Goal: Task Accomplishment & Management: Complete application form

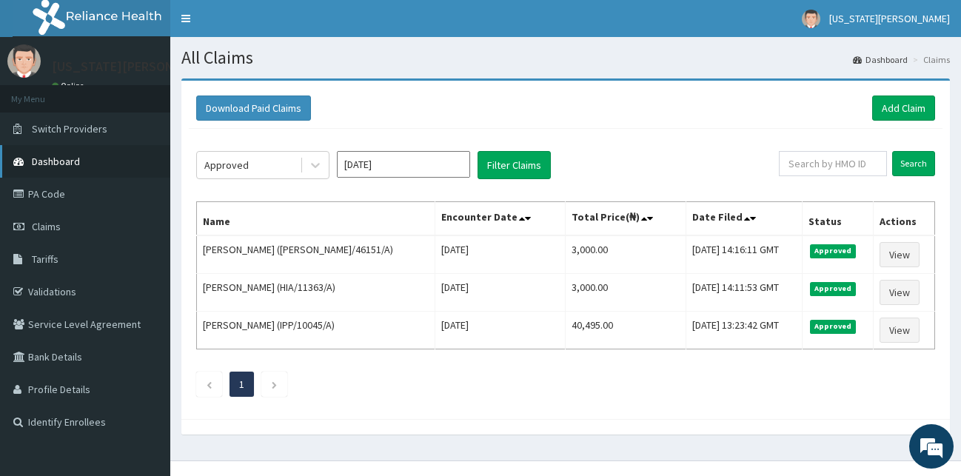
click at [41, 161] on span "Dashboard" at bounding box center [56, 161] width 48 height 13
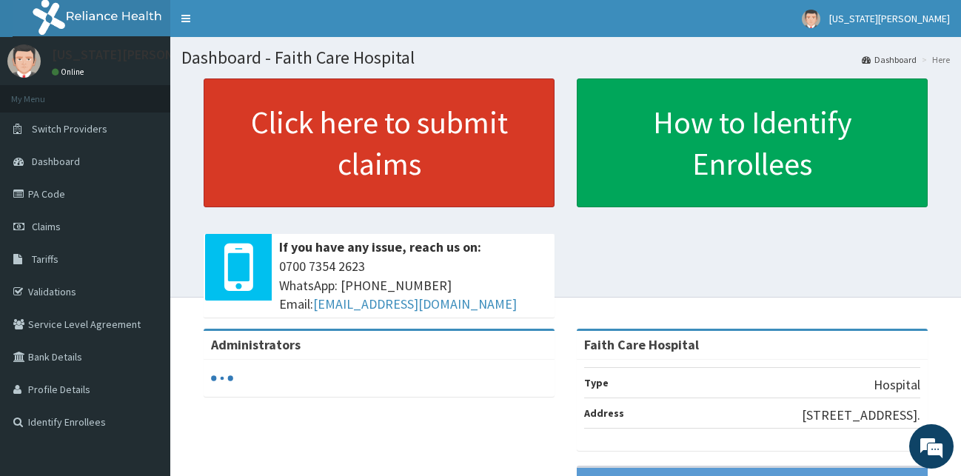
click at [398, 123] on link "Click here to submit claims" at bounding box center [379, 142] width 351 height 129
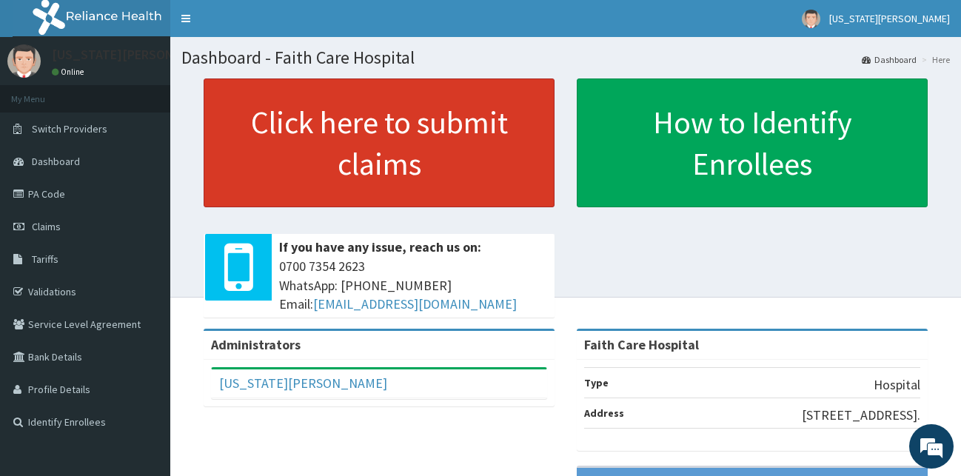
drag, startPoint x: 393, startPoint y: 144, endPoint x: 393, endPoint y: 152, distance: 8.1
click at [392, 148] on link "Click here to submit claims" at bounding box center [379, 142] width 351 height 129
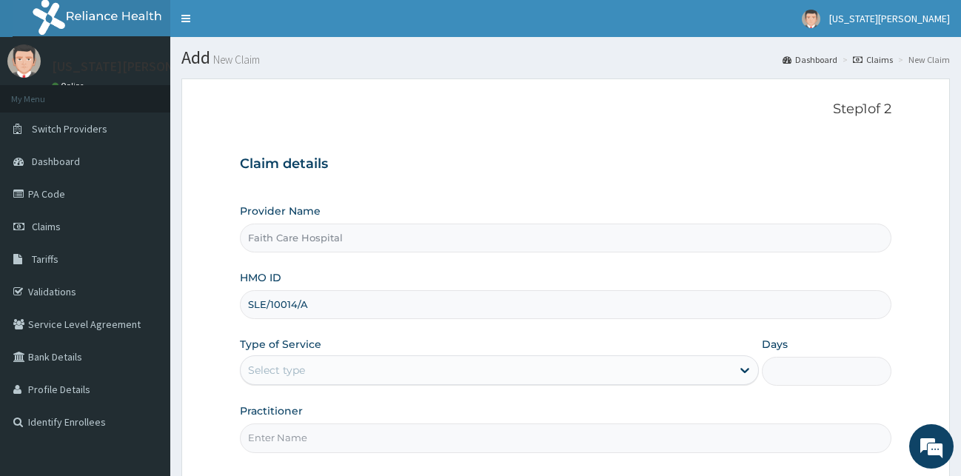
type input "SLE/10014/A"
click at [728, 362] on div "Select type" at bounding box center [486, 370] width 491 height 24
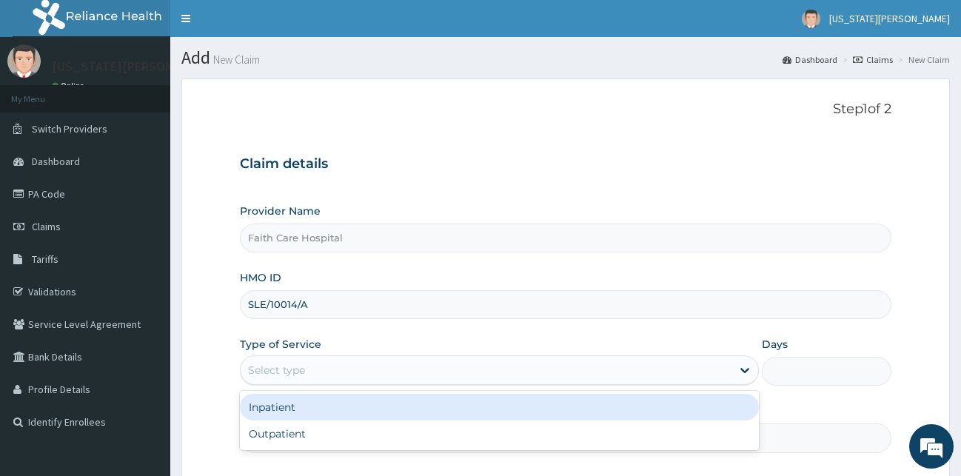
click at [272, 411] on div "Inpatient" at bounding box center [499, 407] width 519 height 27
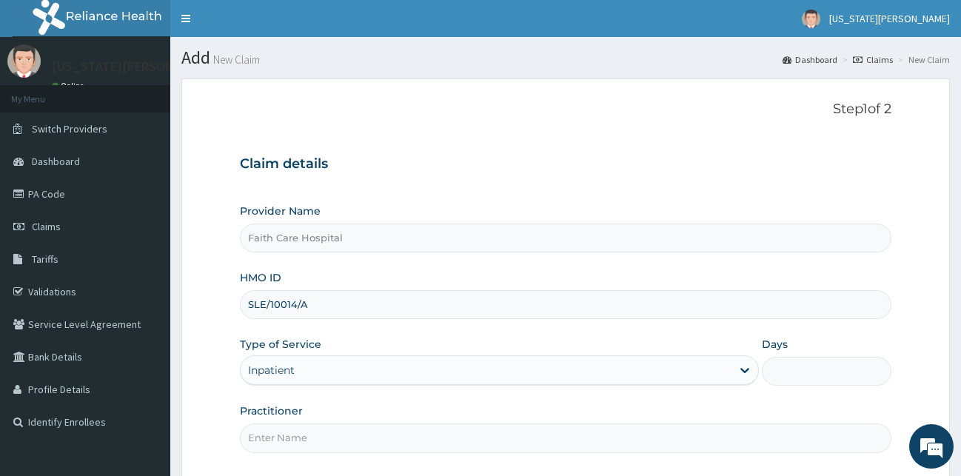
click at [774, 372] on input "Days" at bounding box center [827, 371] width 130 height 29
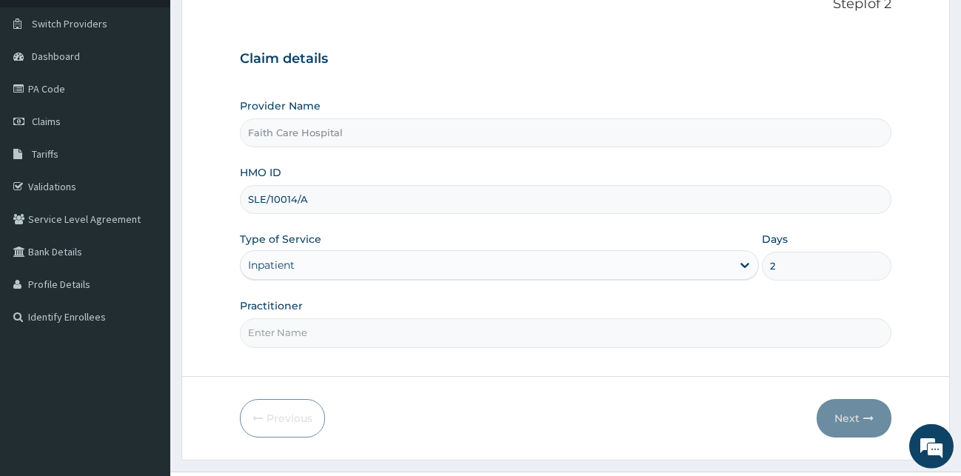
scroll to position [124, 0]
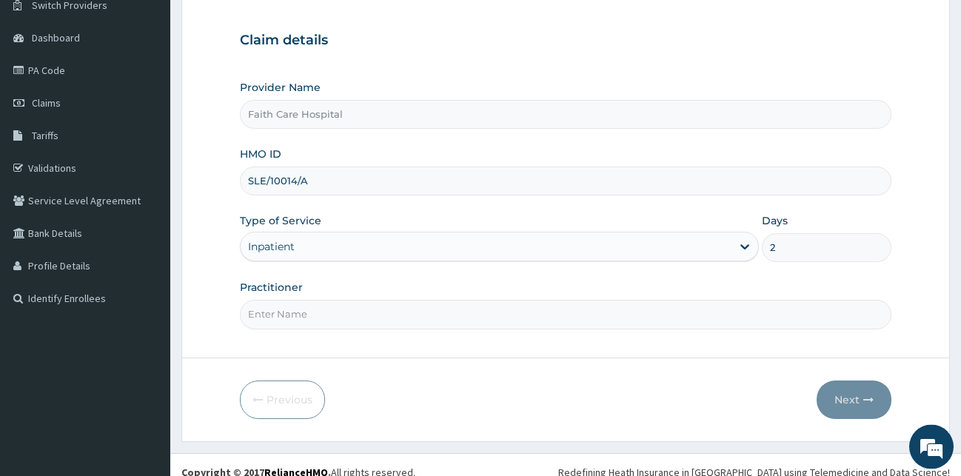
type input "2"
click at [344, 243] on div "Inpatient" at bounding box center [486, 247] width 491 height 24
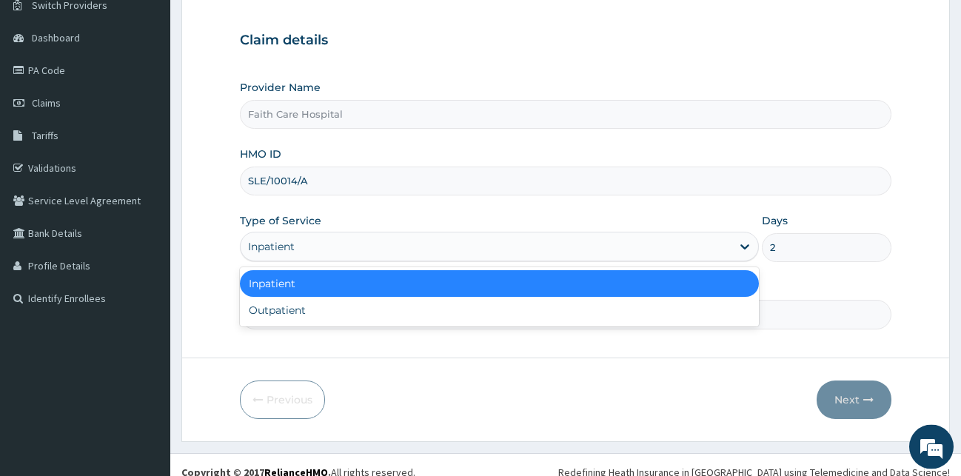
click at [295, 290] on div "Inpatient" at bounding box center [499, 283] width 519 height 27
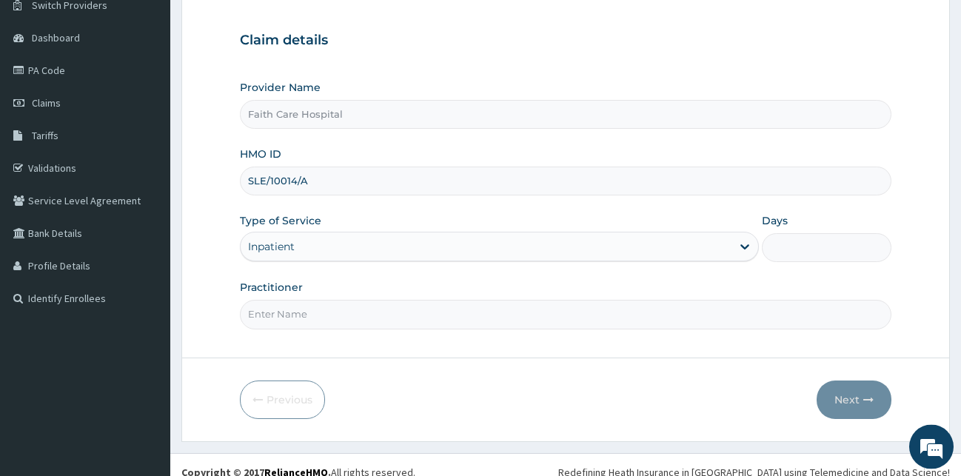
click at [294, 313] on input "Practitioner" at bounding box center [566, 314] width 652 height 29
type input "DR VICTOR"
click at [788, 247] on input "Days" at bounding box center [827, 247] width 130 height 29
type input "2"
click at [847, 392] on button "Next" at bounding box center [853, 399] width 75 height 38
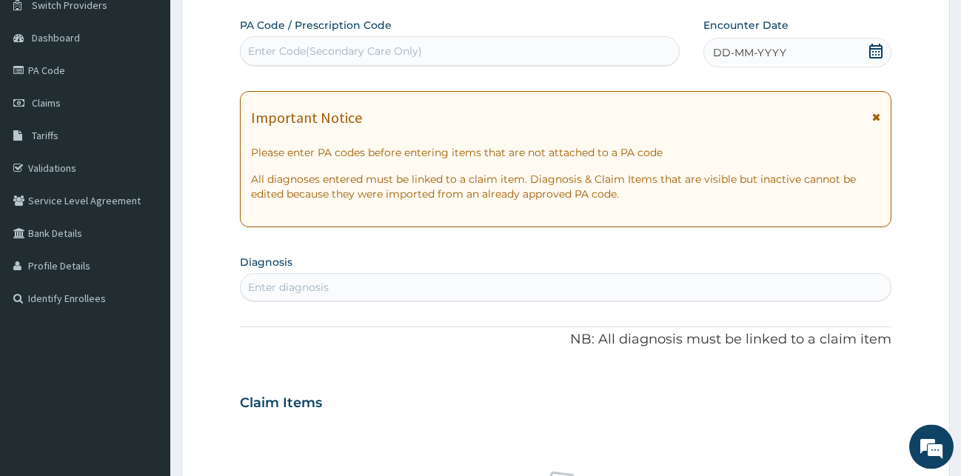
click at [880, 115] on span at bounding box center [876, 122] width 8 height 24
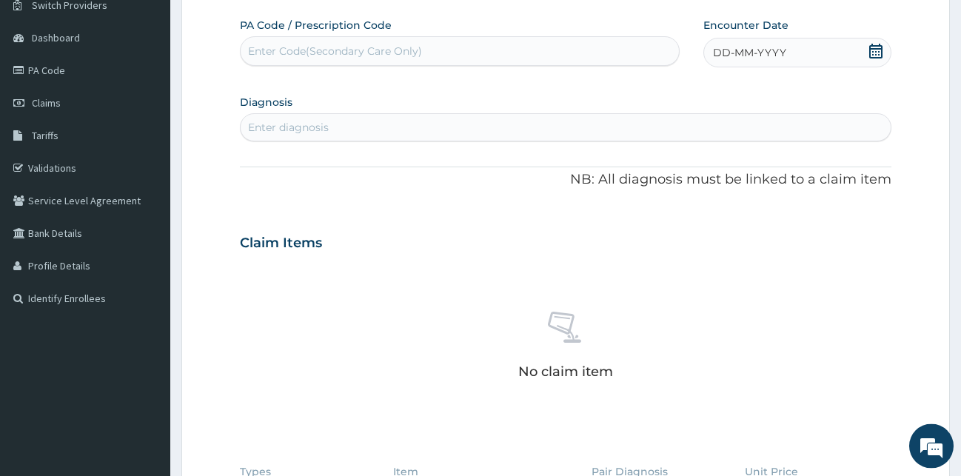
click at [631, 44] on div "Enter Code(Secondary Care Only)" at bounding box center [460, 52] width 438 height 24
type input "PA/C9B063"
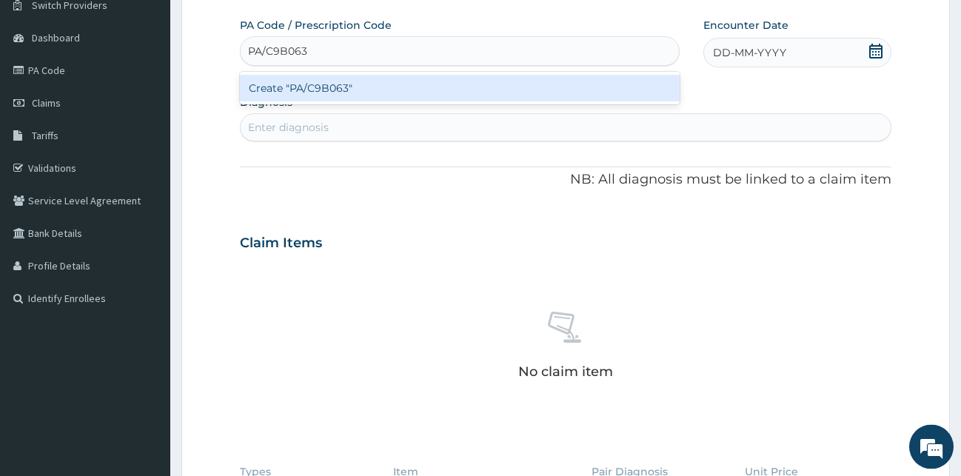
click at [377, 95] on div "Create "PA/C9B063"" at bounding box center [460, 88] width 440 height 27
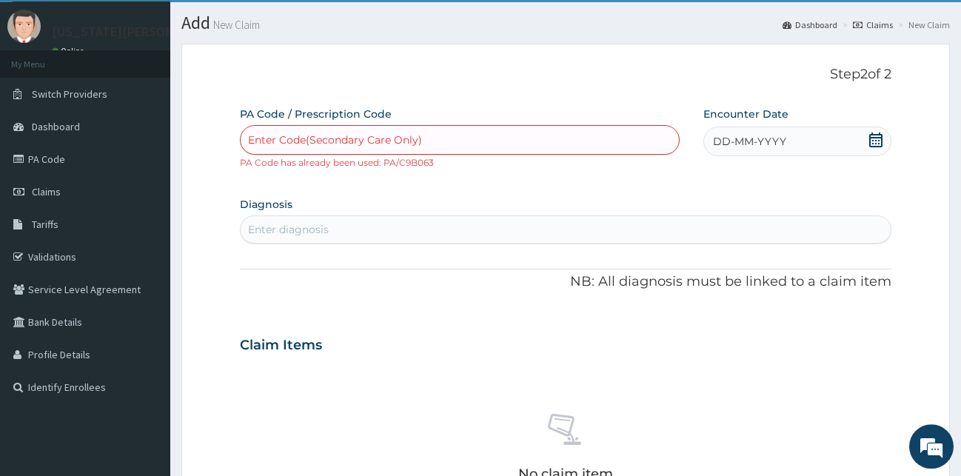
scroll to position [0, 0]
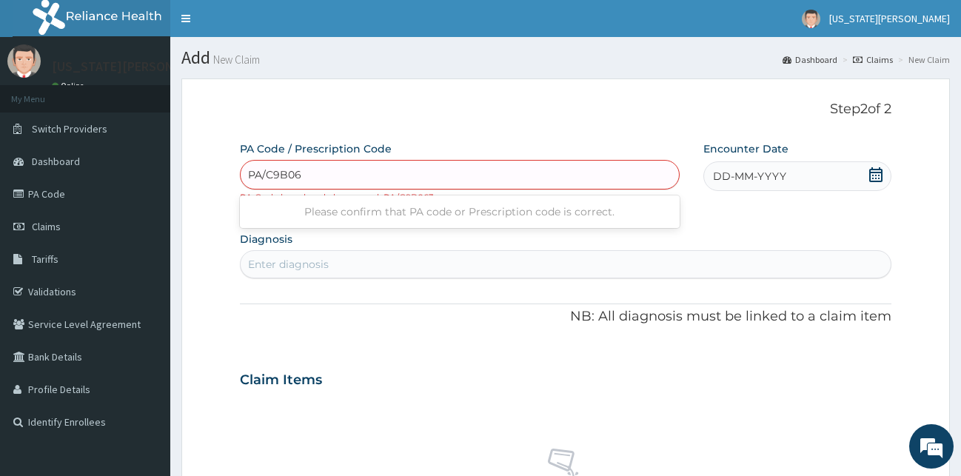
type input "PA/C9B063"
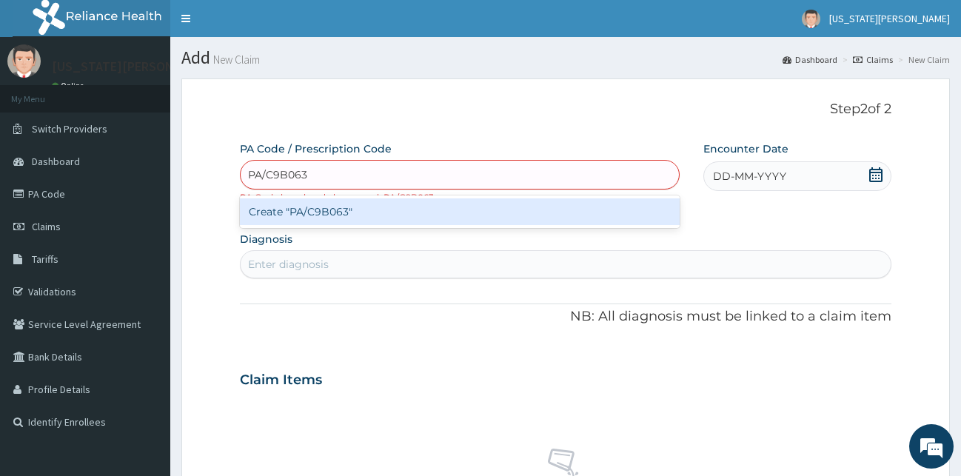
click at [616, 206] on div "Create "PA/C9B063"" at bounding box center [460, 211] width 440 height 27
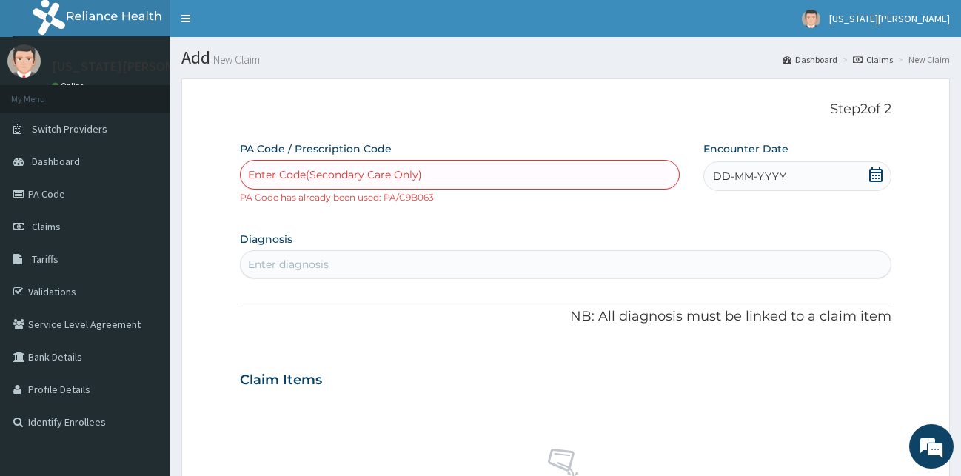
click at [457, 178] on div "Enter Code(Secondary Care Only)" at bounding box center [460, 175] width 438 height 24
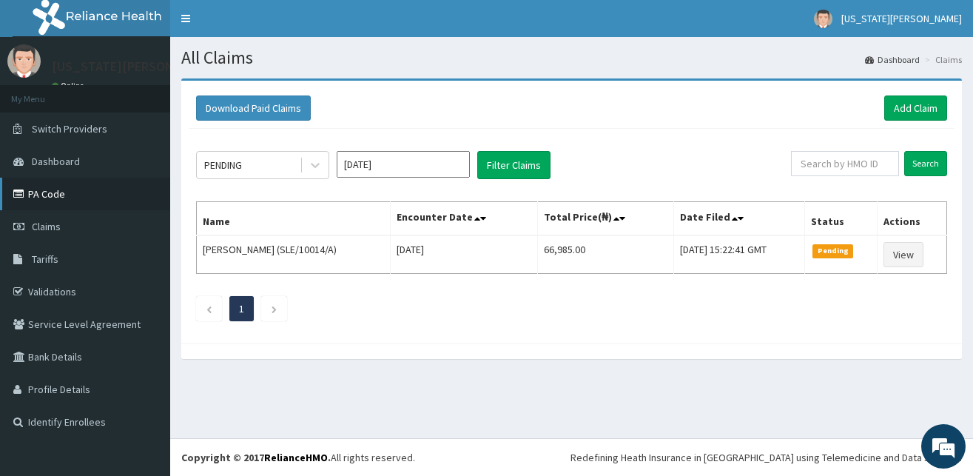
click at [59, 195] on link "PA Code" at bounding box center [85, 194] width 170 height 33
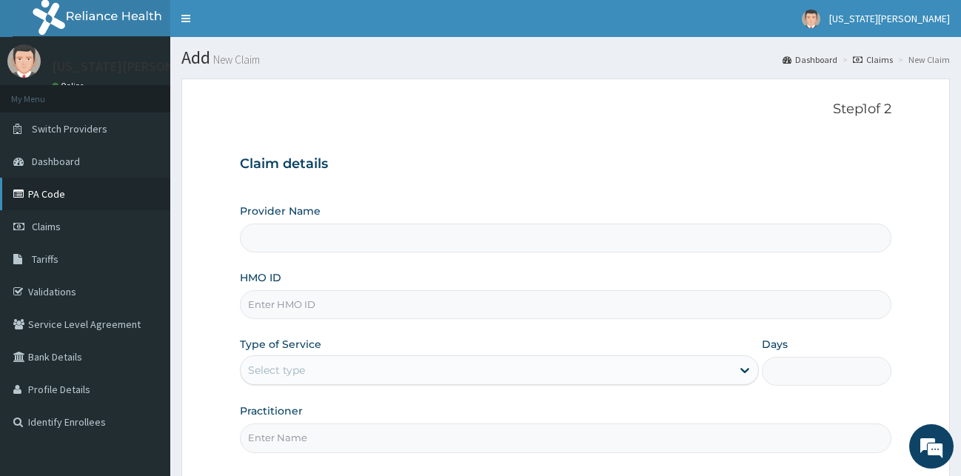
type input "Faith Care Hospital"
type input "SLE/10014/A"
click at [471, 375] on div "Select type" at bounding box center [486, 370] width 491 height 24
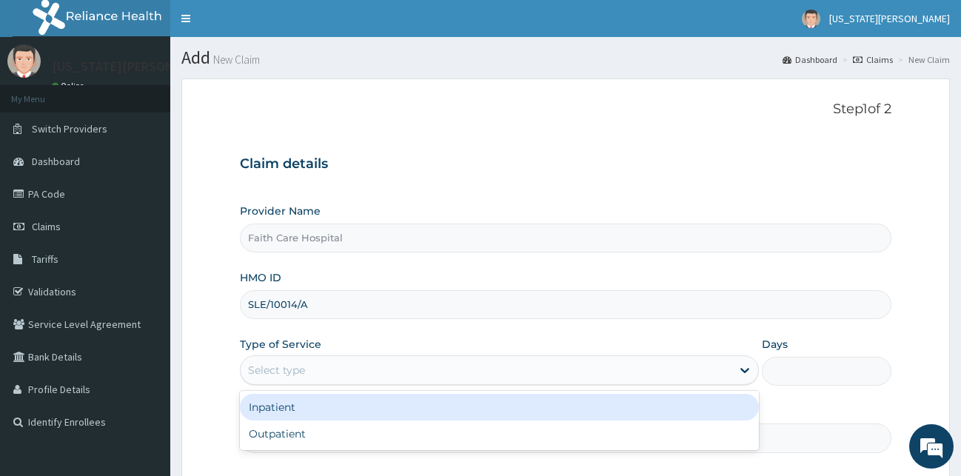
click at [296, 403] on div "Inpatient" at bounding box center [499, 407] width 519 height 27
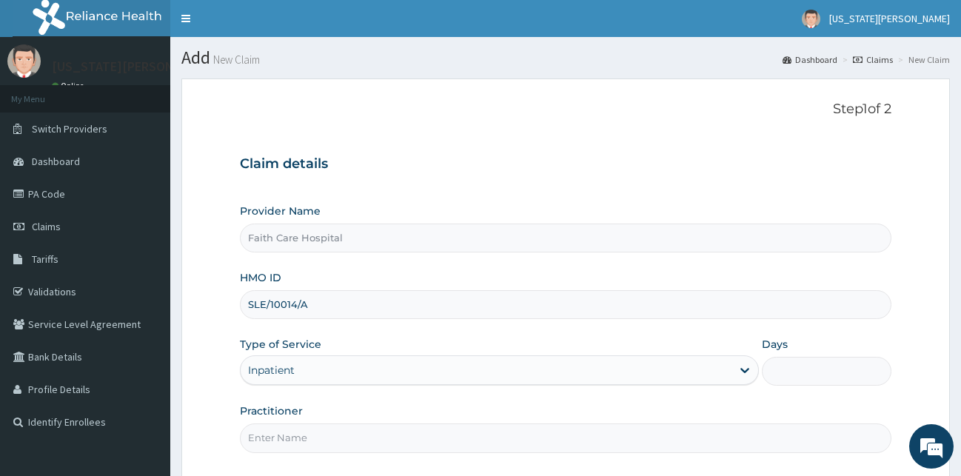
click at [805, 369] on input "Days" at bounding box center [827, 371] width 130 height 29
type input "2"
click at [404, 448] on input "Practitioner" at bounding box center [566, 437] width 652 height 29
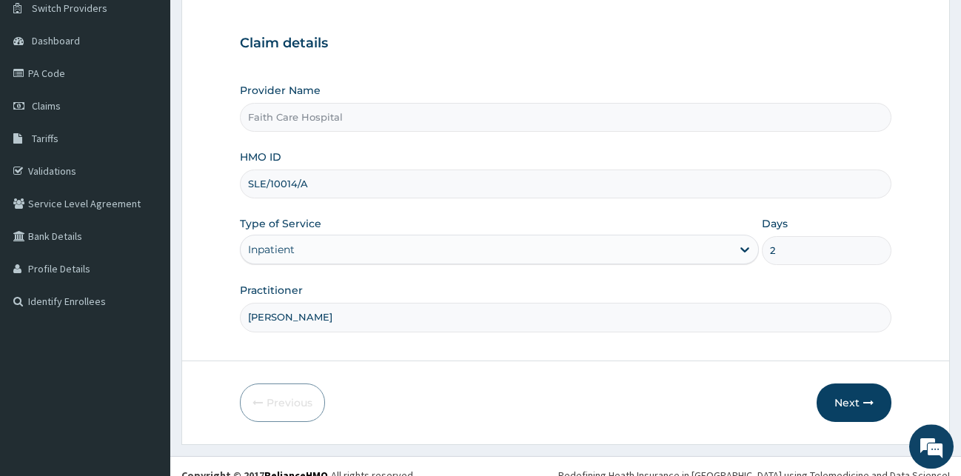
scroll to position [128, 0]
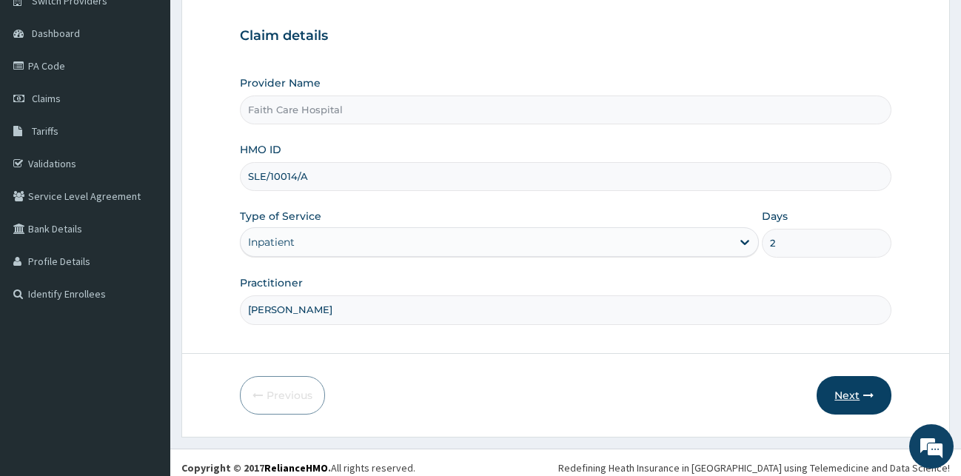
type input "DR VICTOR"
click at [852, 398] on button "Next" at bounding box center [853, 395] width 75 height 38
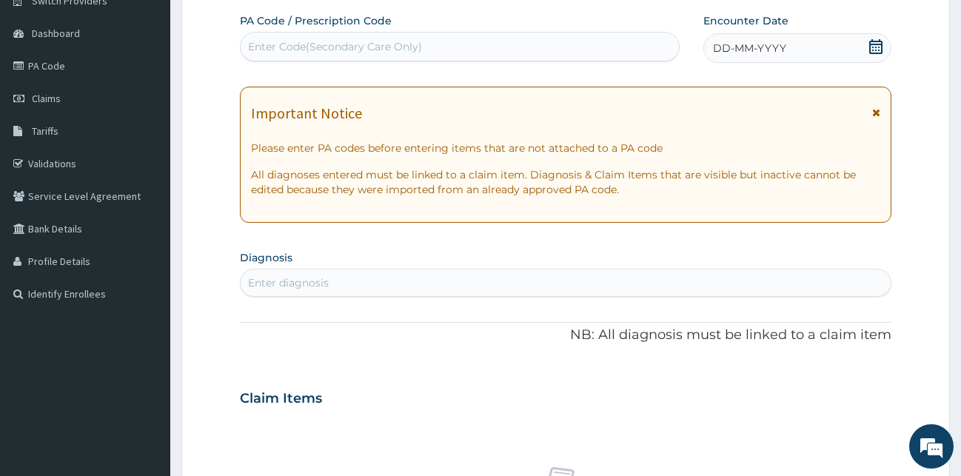
click at [960, 90] on div "R EL Toggle navigation Virginia Ogbuaku Virginia Ogbuaku - faithcarehospital@ya…" at bounding box center [480, 403] width 961 height 1063
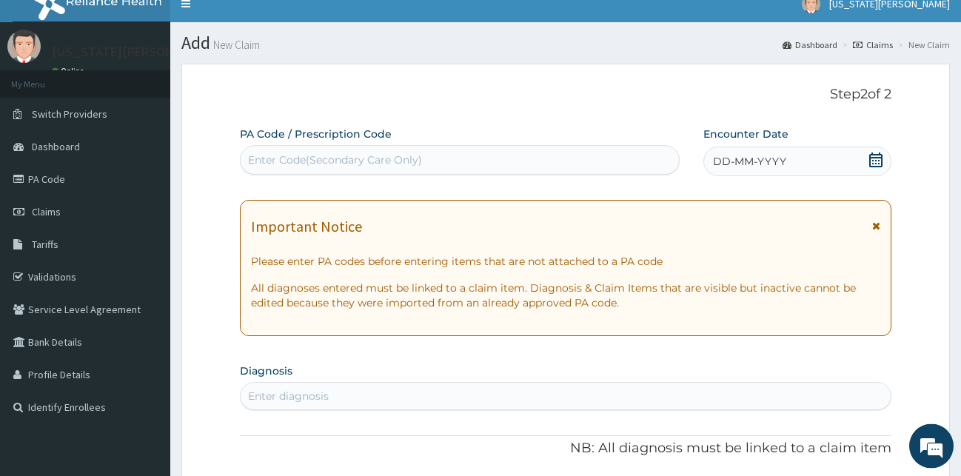
scroll to position [0, 0]
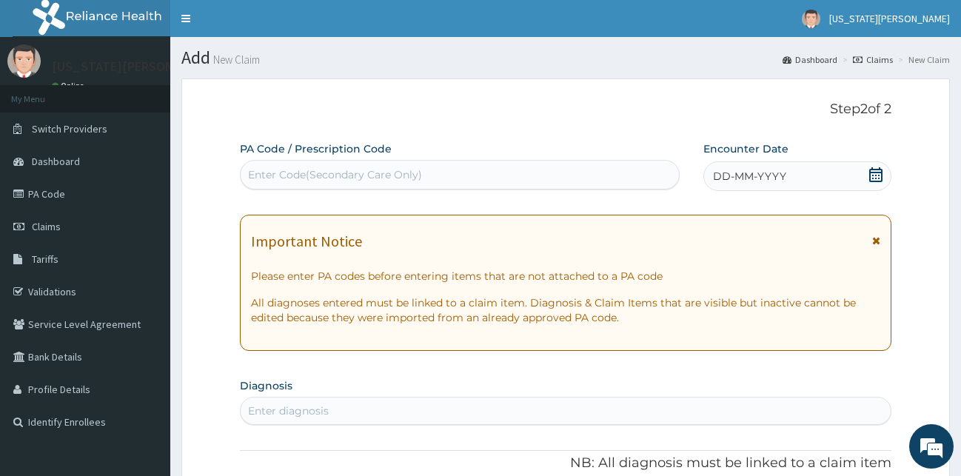
click at [470, 167] on div "Enter Code(Secondary Care Only)" at bounding box center [460, 175] width 438 height 24
click at [516, 177] on div "Enter Code(Secondary Care Only)" at bounding box center [460, 175] width 438 height 24
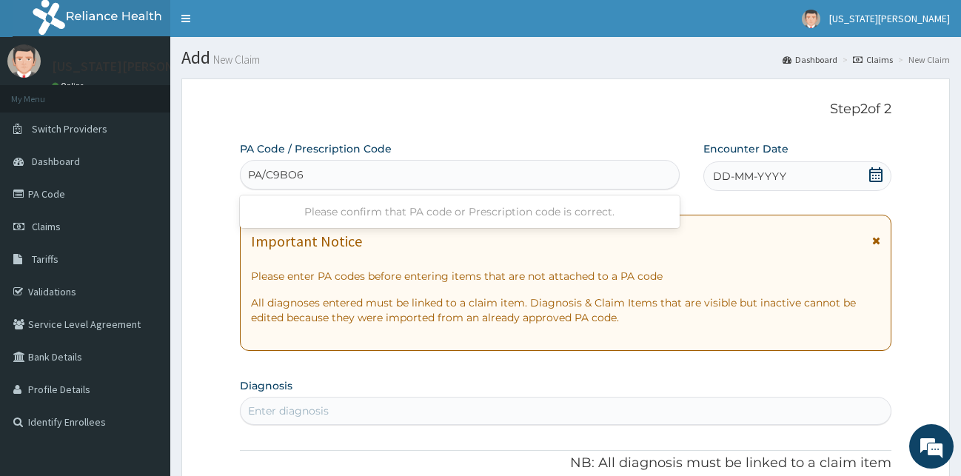
type input "PA/C9BO63"
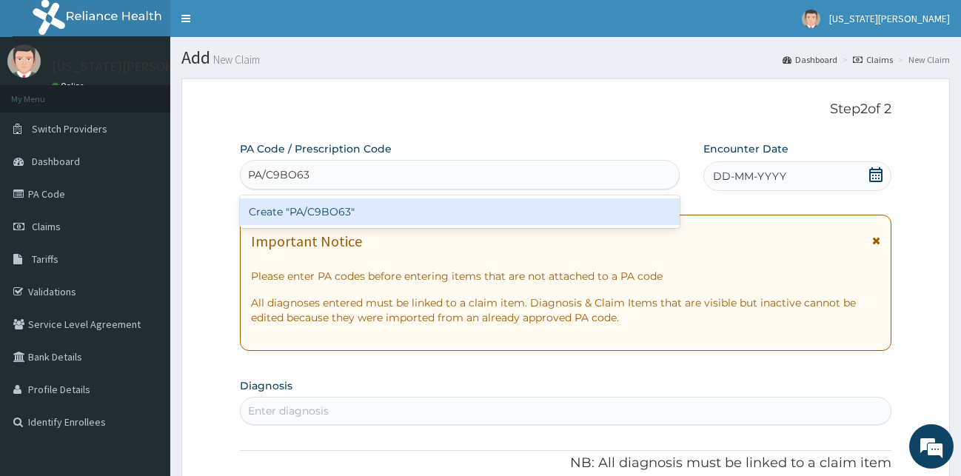
click at [538, 215] on div "Create "PA/C9BO63"" at bounding box center [460, 211] width 440 height 27
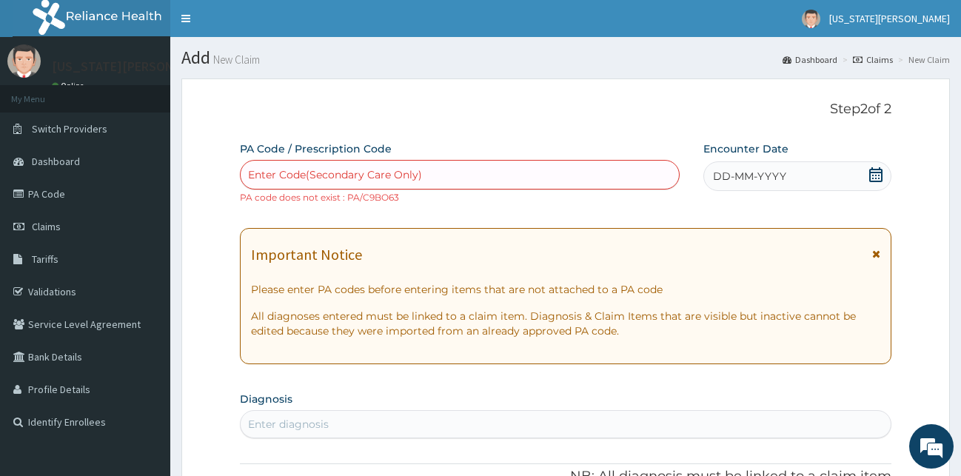
click at [446, 169] on div "Enter Code(Secondary Care Only)" at bounding box center [460, 175] width 438 height 24
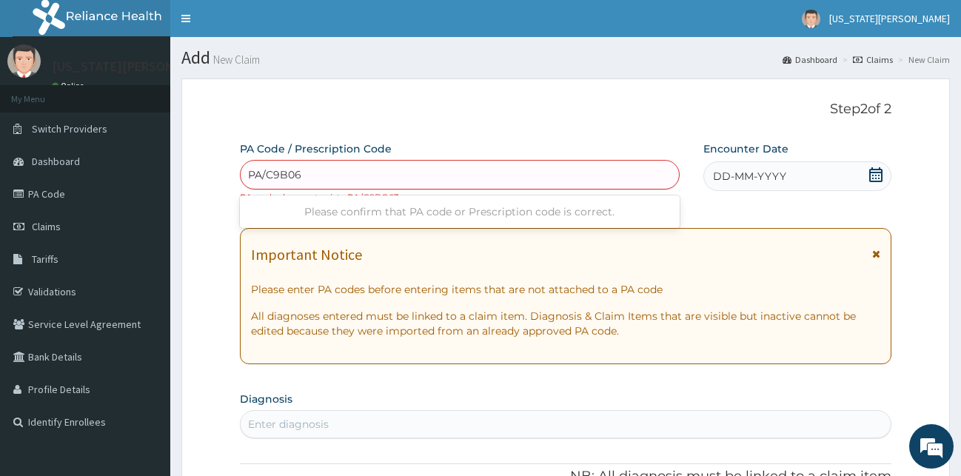
type input "PA/C9B063"
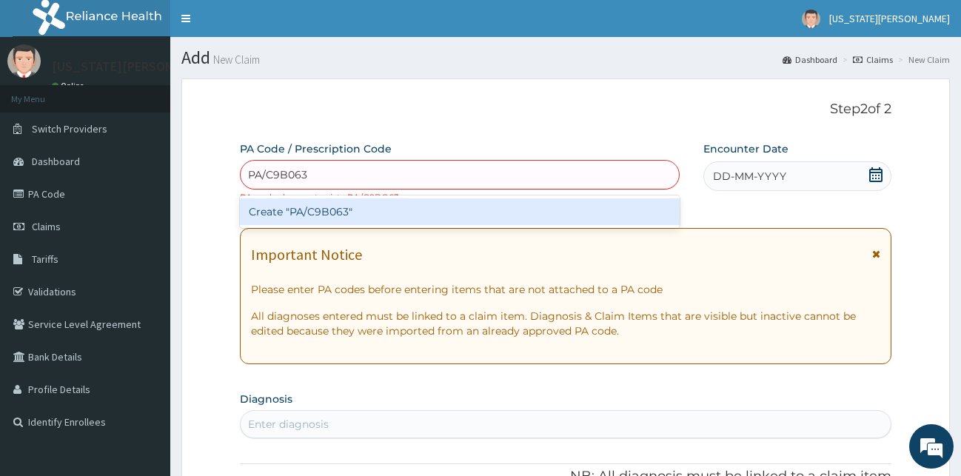
click at [483, 212] on div "Create "PA/C9B063"" at bounding box center [460, 211] width 440 height 27
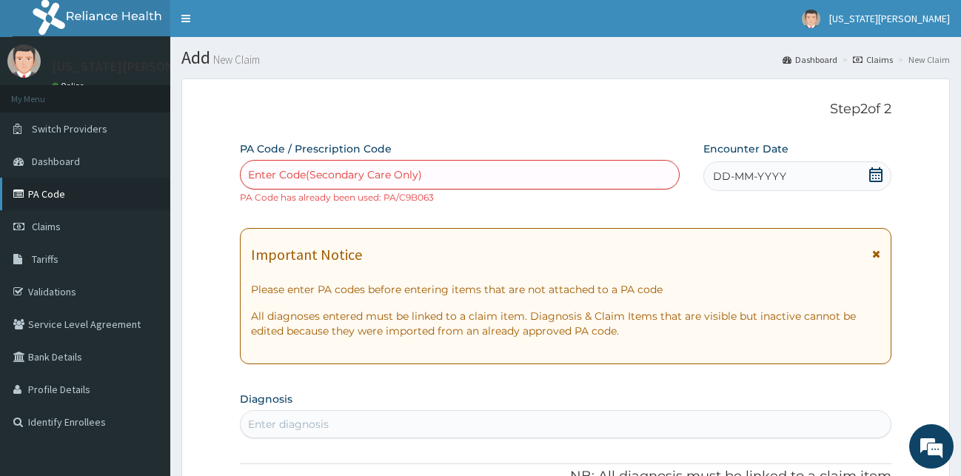
click at [67, 198] on link "PA Code" at bounding box center [85, 194] width 170 height 33
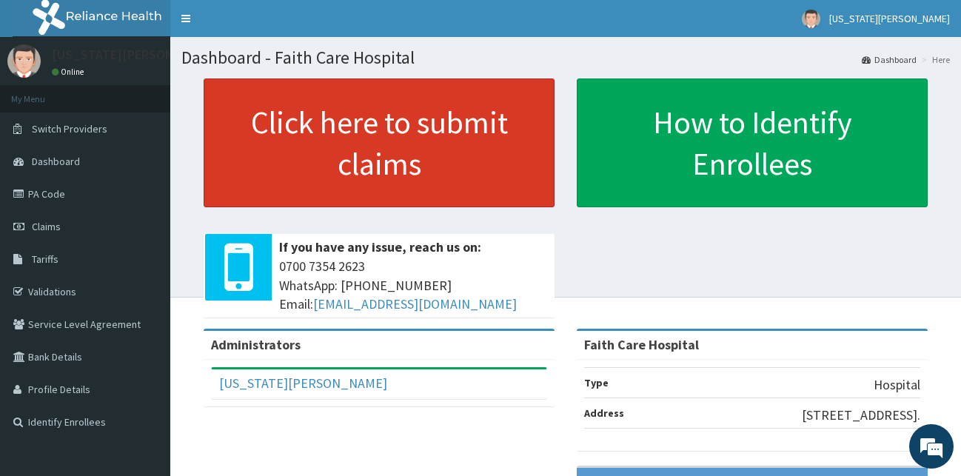
click at [248, 145] on link "Click here to submit claims" at bounding box center [379, 142] width 351 height 129
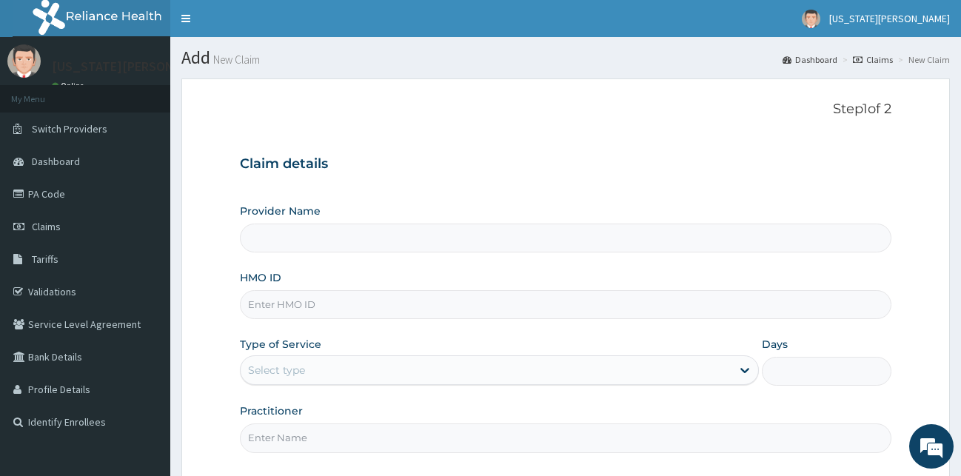
type input "Faith Care Hospital"
click at [318, 300] on input "HMO ID" at bounding box center [566, 304] width 652 height 29
type input "SLE/10014/A"
click at [397, 374] on div "Select type" at bounding box center [486, 370] width 491 height 24
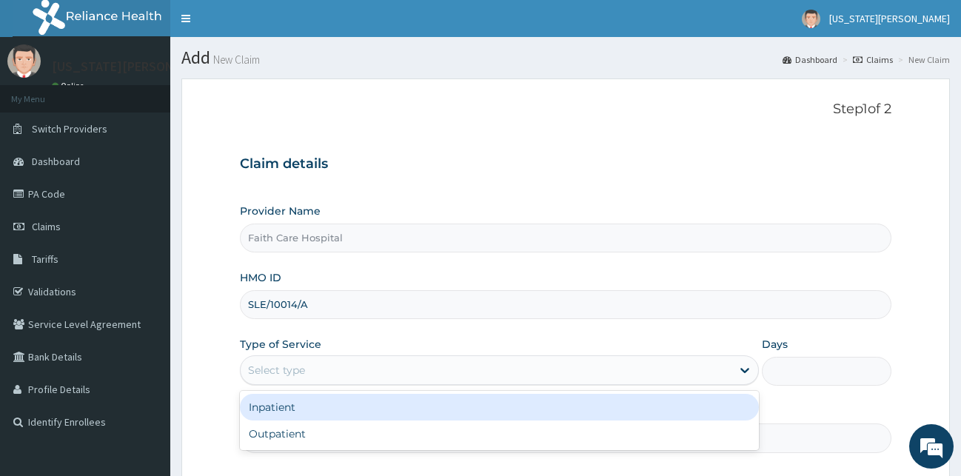
click at [355, 409] on div "Inpatient" at bounding box center [499, 407] width 519 height 27
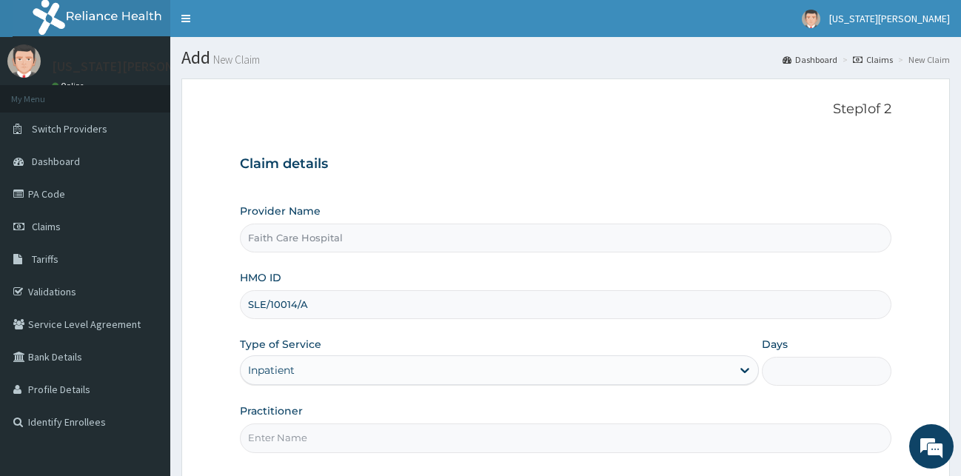
click at [791, 362] on input "Days" at bounding box center [827, 371] width 130 height 29
type input "2"
click at [397, 441] on input "Practitioner" at bounding box center [566, 437] width 652 height 29
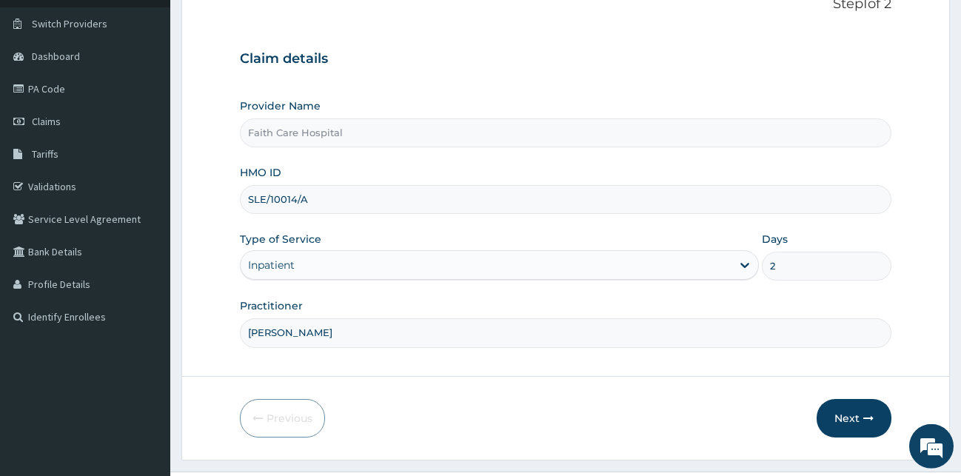
scroll to position [138, 0]
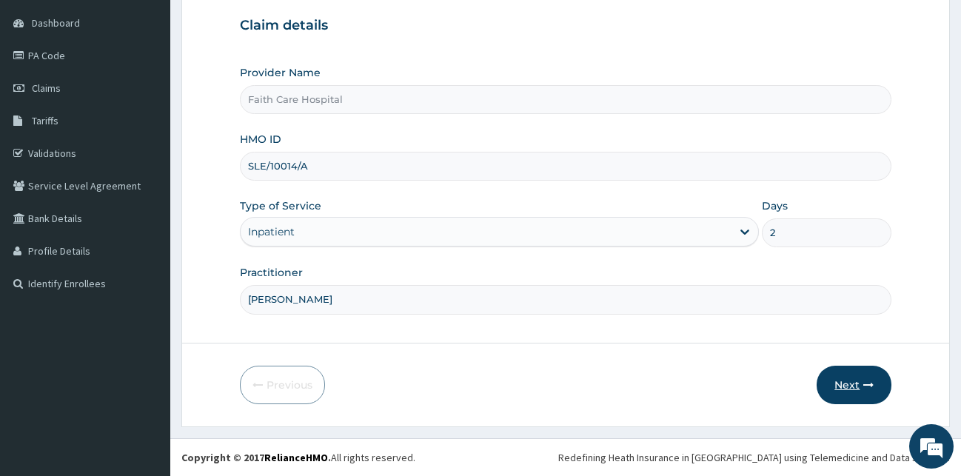
type input "DR VICTOR"
click at [845, 396] on button "Next" at bounding box center [853, 385] width 75 height 38
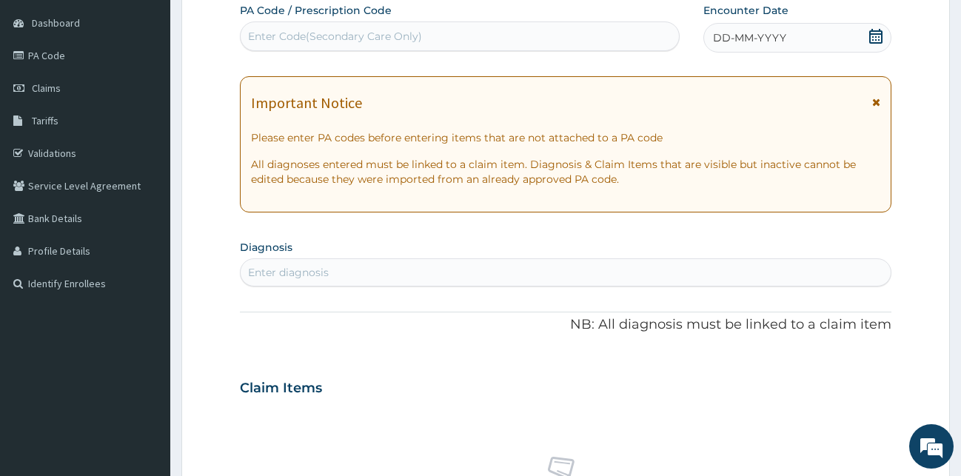
click at [879, 101] on icon at bounding box center [876, 102] width 8 height 10
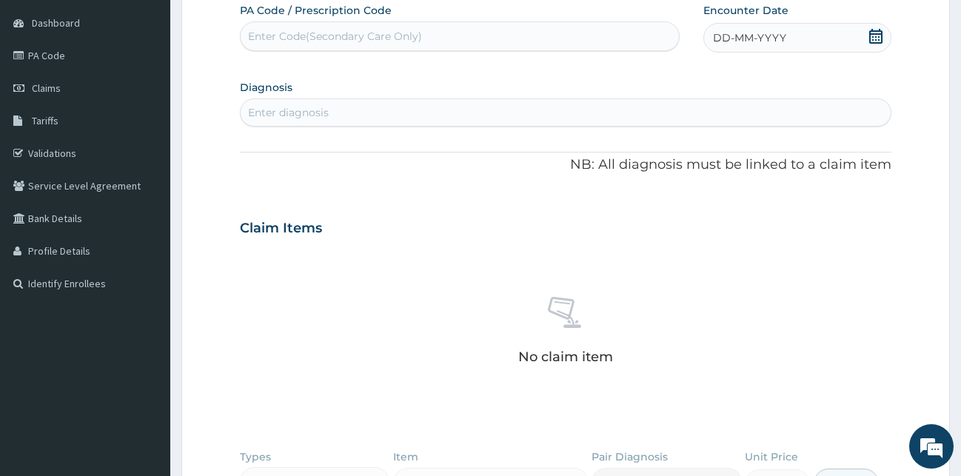
click at [525, 38] on div "Enter Code(Secondary Care Only)" at bounding box center [460, 36] width 438 height 24
type input "PA/C9B063"
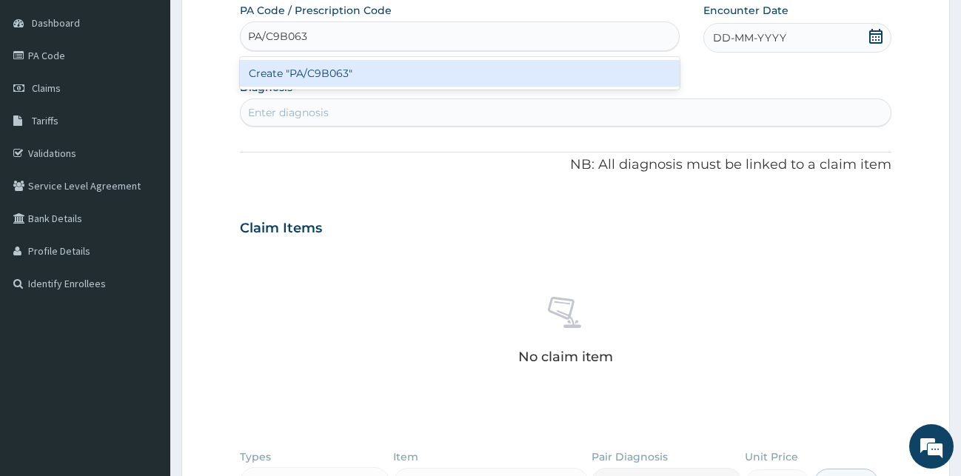
click at [416, 68] on div "Create "PA/C9B063"" at bounding box center [460, 73] width 440 height 27
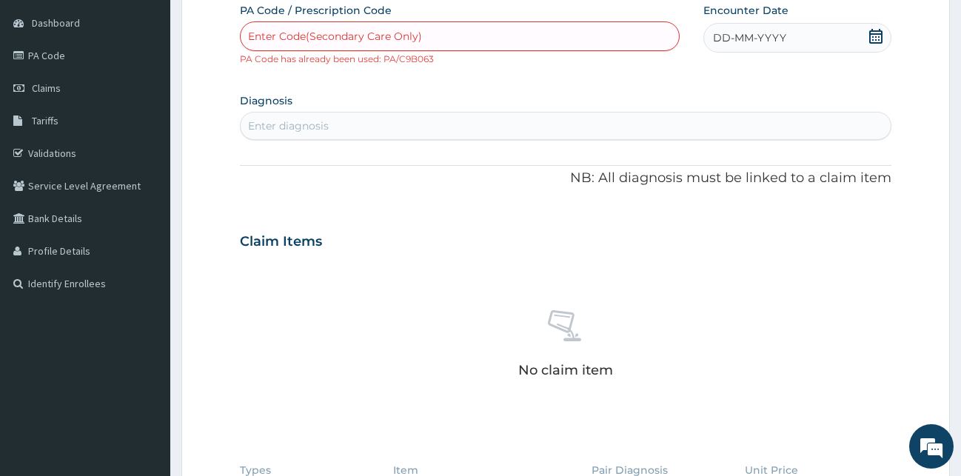
click at [727, 33] on span "DD-MM-YYYY" at bounding box center [749, 37] width 73 height 15
click at [434, 35] on div "Enter Code(Secondary Care Only)" at bounding box center [460, 36] width 438 height 24
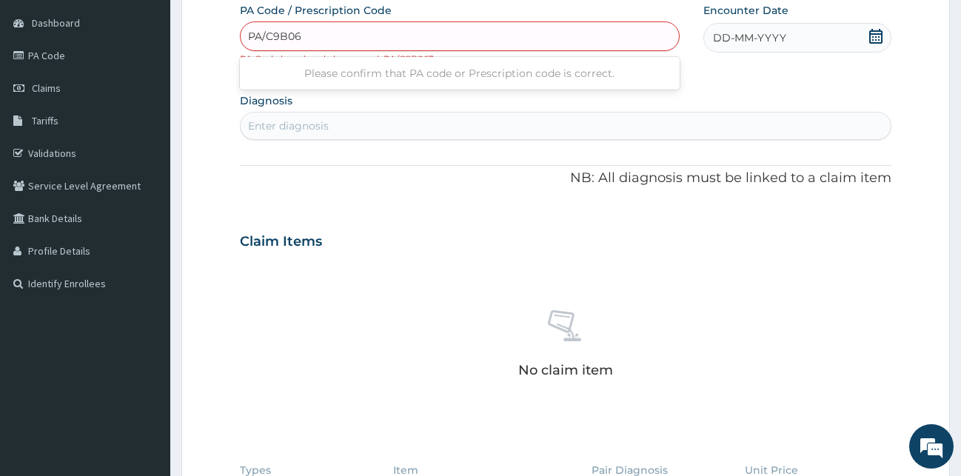
type input "PA/C9B063"
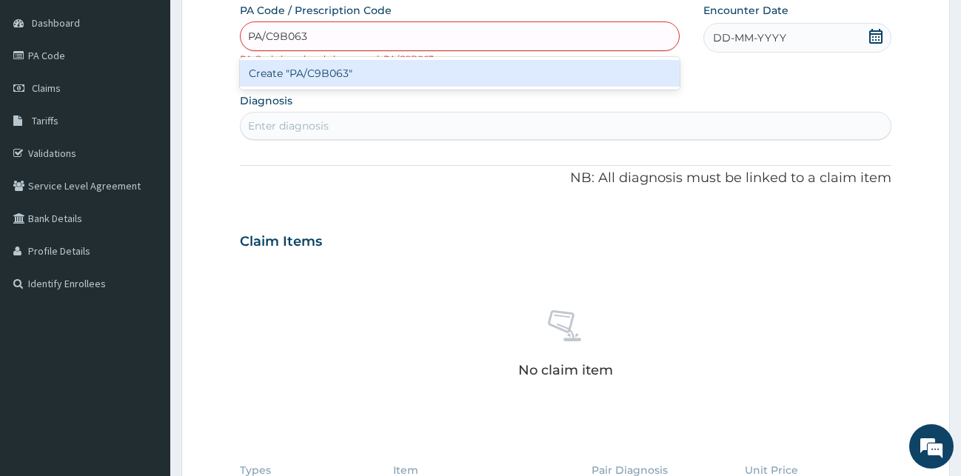
click at [403, 74] on div "Create "PA/C9B063"" at bounding box center [460, 73] width 440 height 27
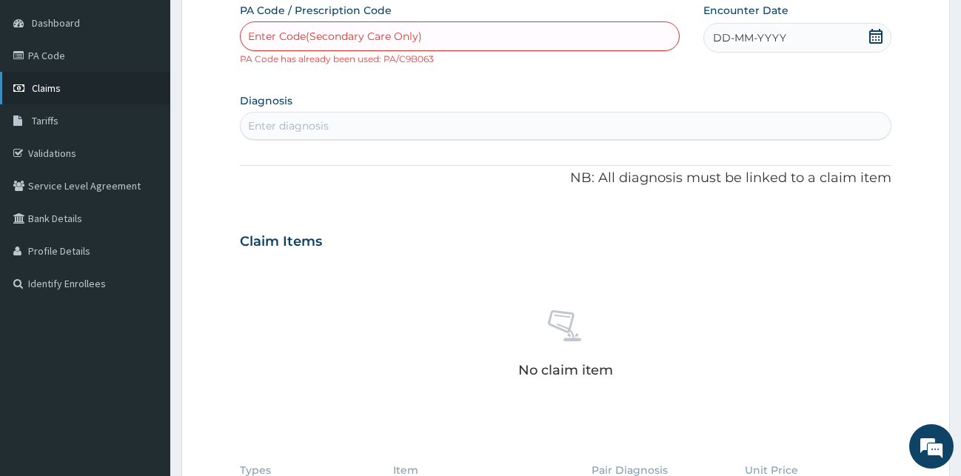
click at [61, 88] on link "Claims" at bounding box center [85, 88] width 170 height 33
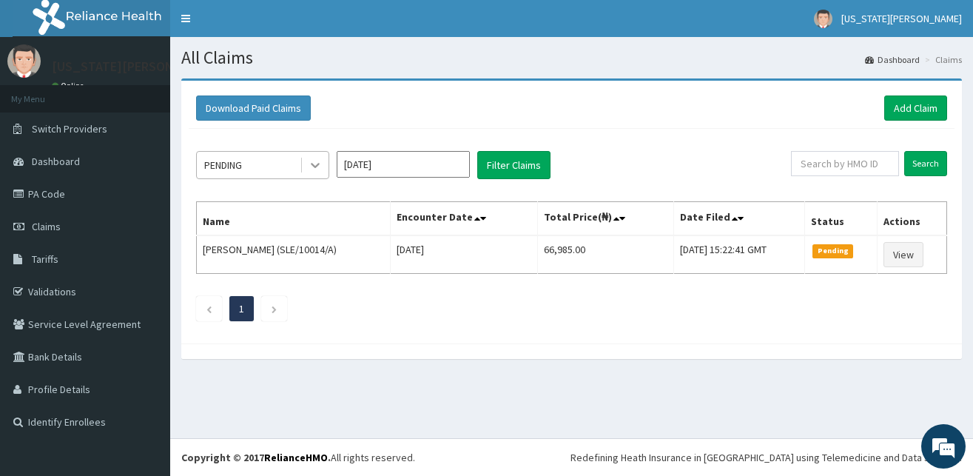
click at [315, 159] on icon at bounding box center [315, 165] width 15 height 15
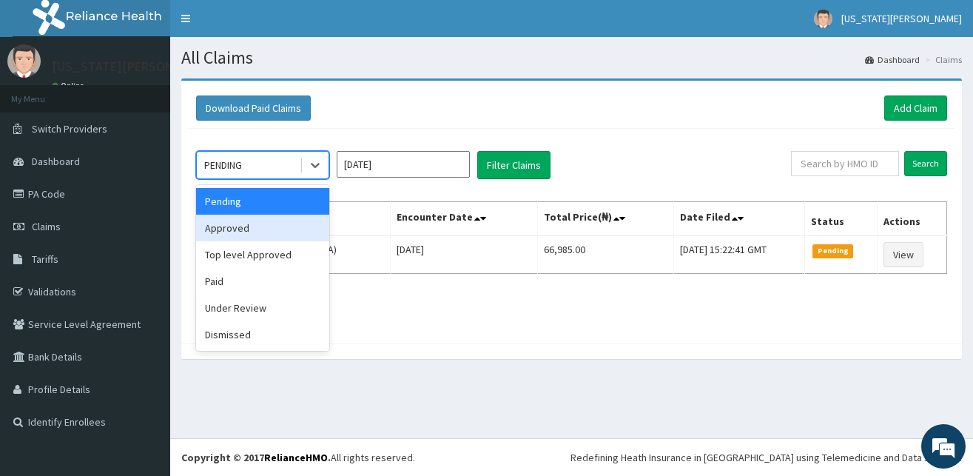
click at [254, 229] on div "Approved" at bounding box center [262, 228] width 133 height 27
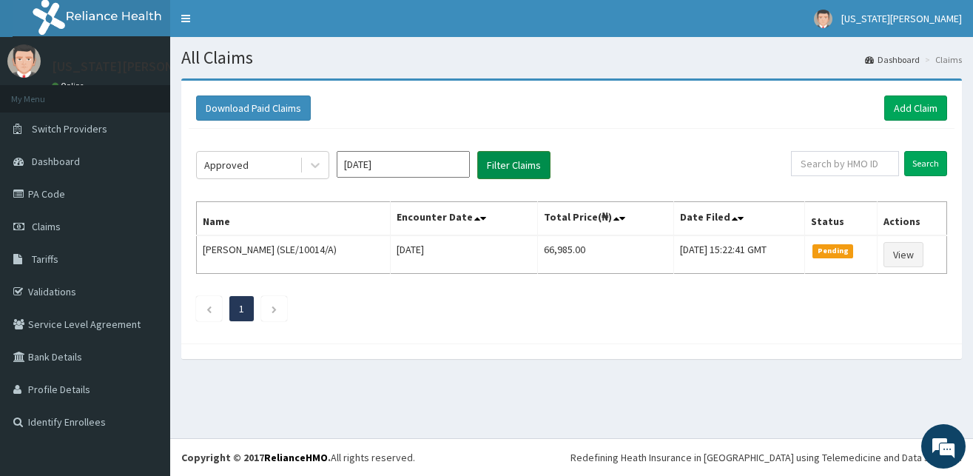
click at [530, 157] on button "Filter Claims" at bounding box center [513, 165] width 73 height 28
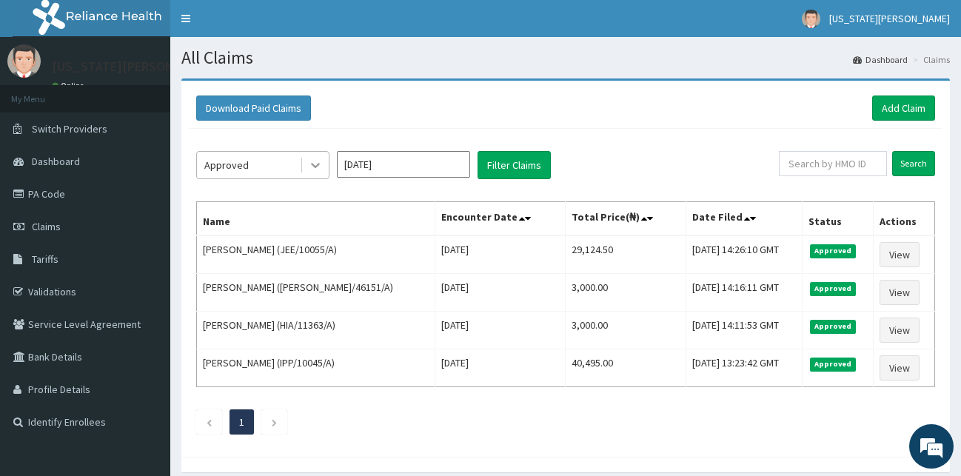
click at [320, 163] on icon at bounding box center [315, 165] width 15 height 15
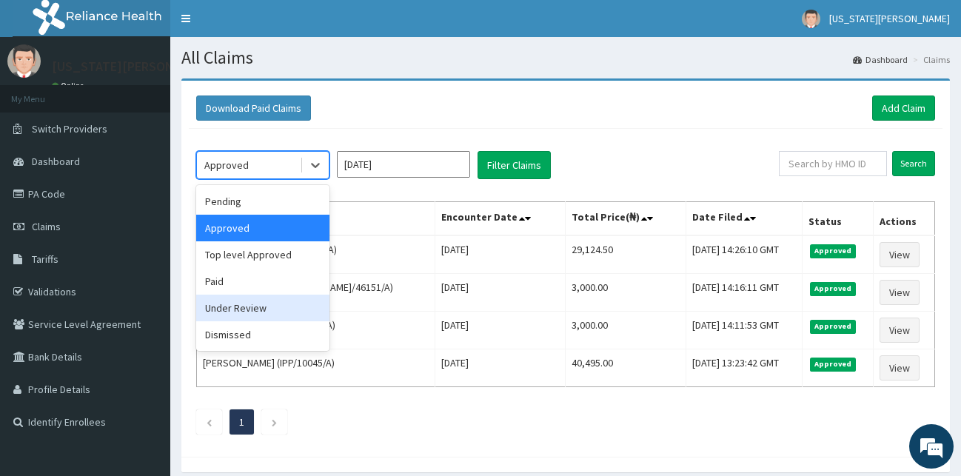
click at [255, 306] on div "Under Review" at bounding box center [262, 308] width 133 height 27
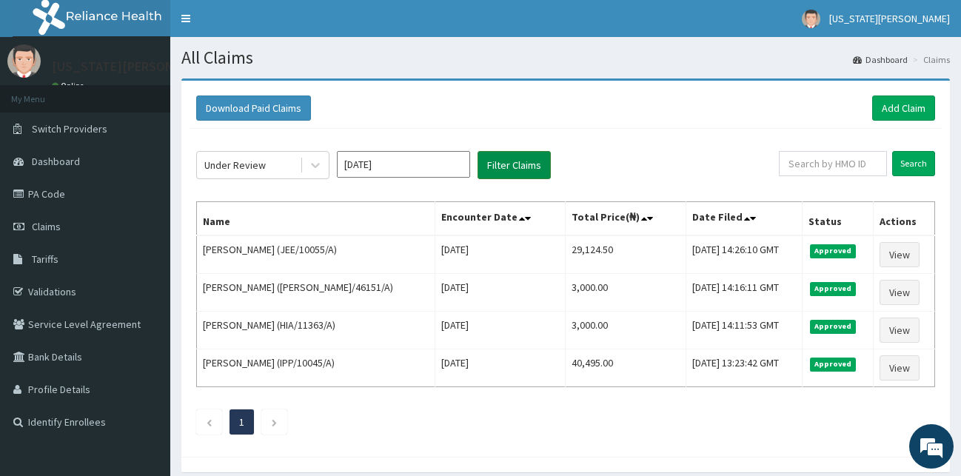
click at [502, 167] on button "Filter Claims" at bounding box center [513, 165] width 73 height 28
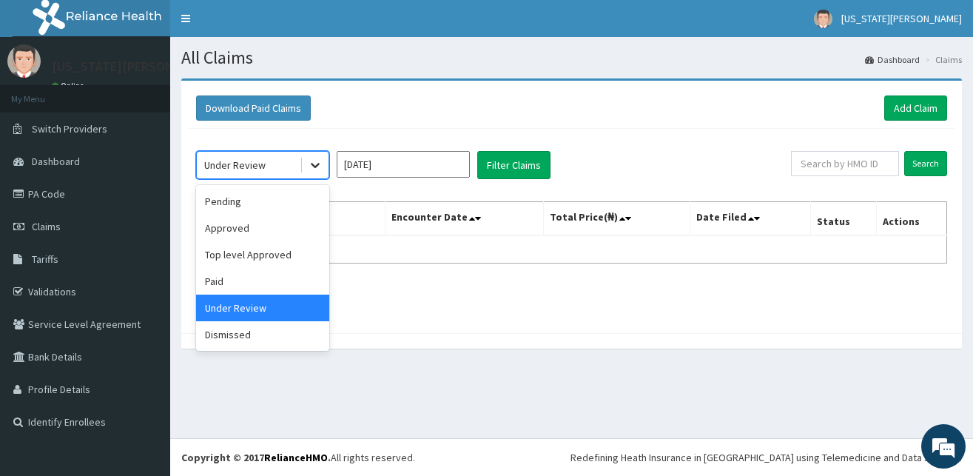
click at [310, 164] on icon at bounding box center [315, 165] width 15 height 15
click at [249, 196] on div "Pending" at bounding box center [262, 201] width 133 height 27
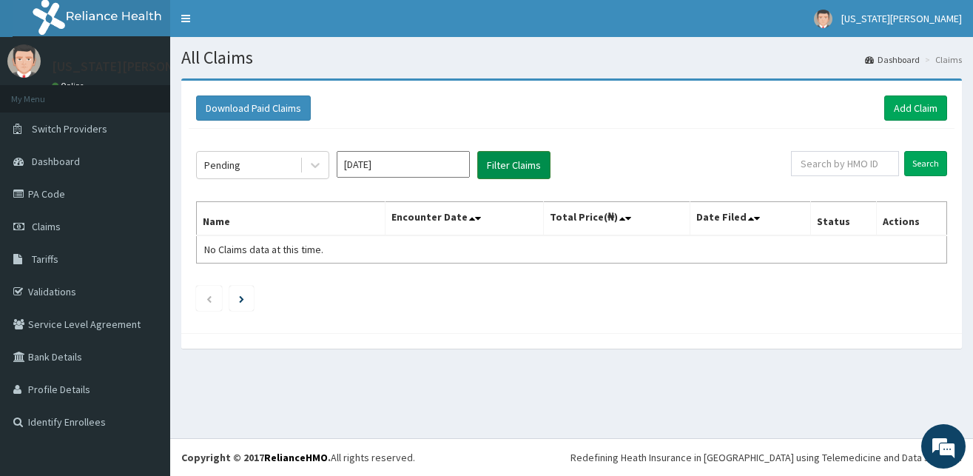
click at [500, 167] on button "Filter Claims" at bounding box center [513, 165] width 73 height 28
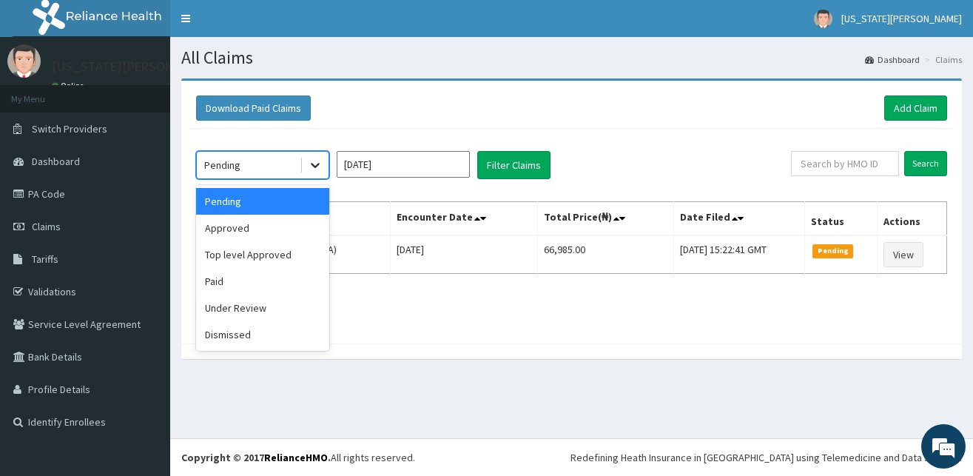
click at [319, 163] on icon at bounding box center [315, 165] width 15 height 15
click at [416, 161] on input "[DATE]" at bounding box center [403, 164] width 133 height 27
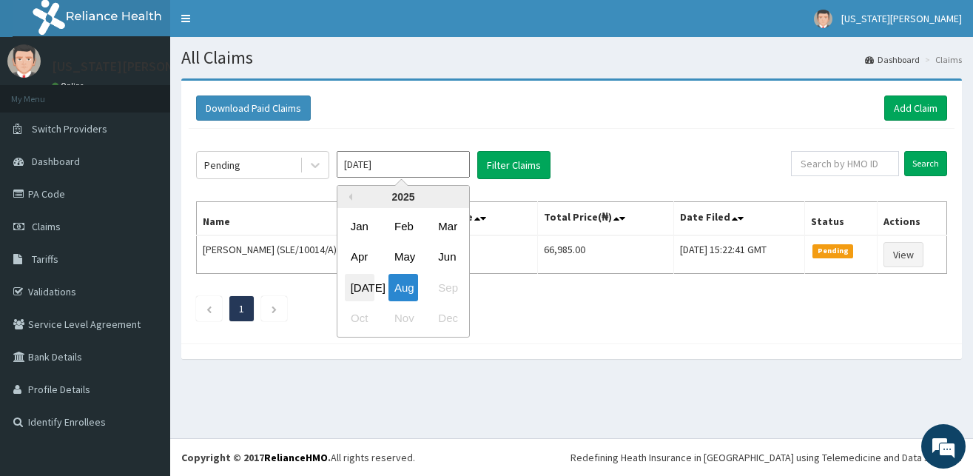
click at [360, 290] on div "[DATE]" at bounding box center [360, 287] width 30 height 27
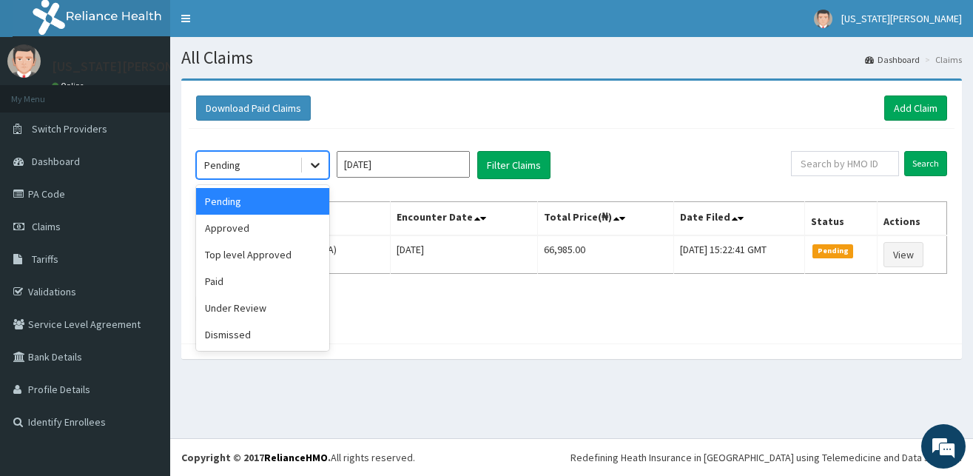
click at [318, 167] on icon at bounding box center [315, 165] width 15 height 15
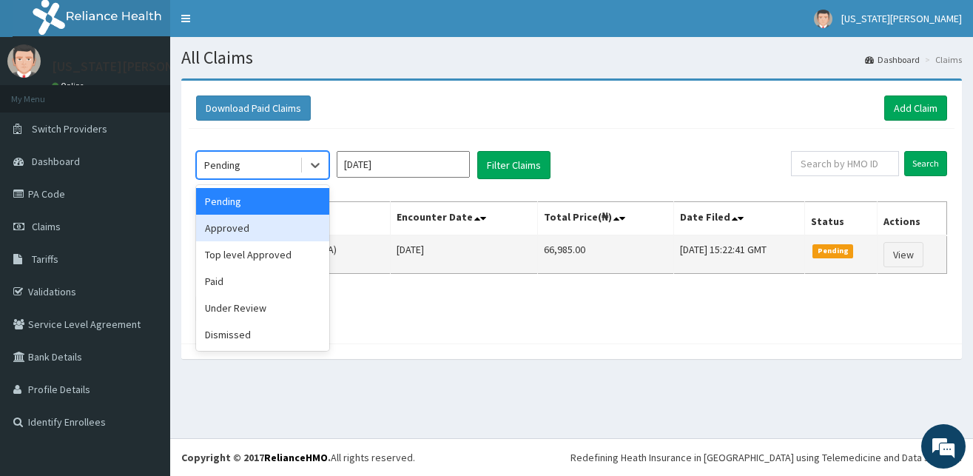
click at [255, 241] on div "Approved" at bounding box center [262, 228] width 133 height 27
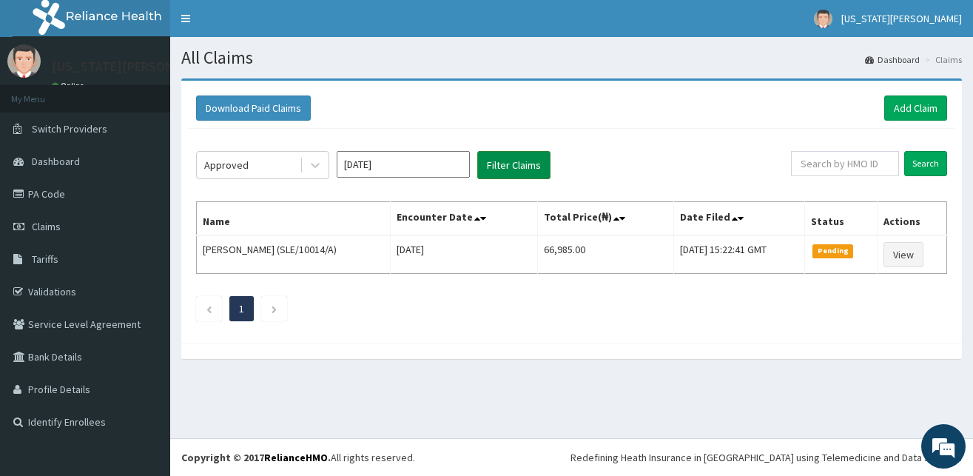
click at [531, 163] on button "Filter Claims" at bounding box center [513, 165] width 73 height 28
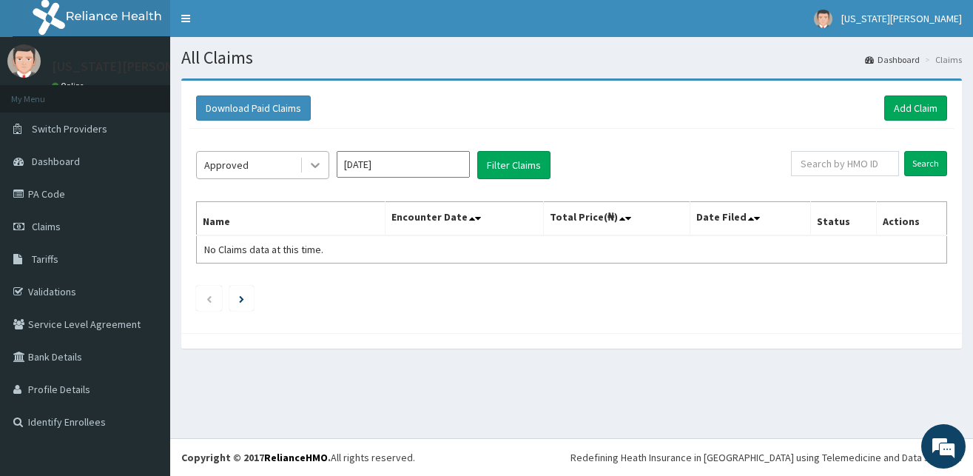
click at [315, 163] on icon at bounding box center [315, 165] width 15 height 15
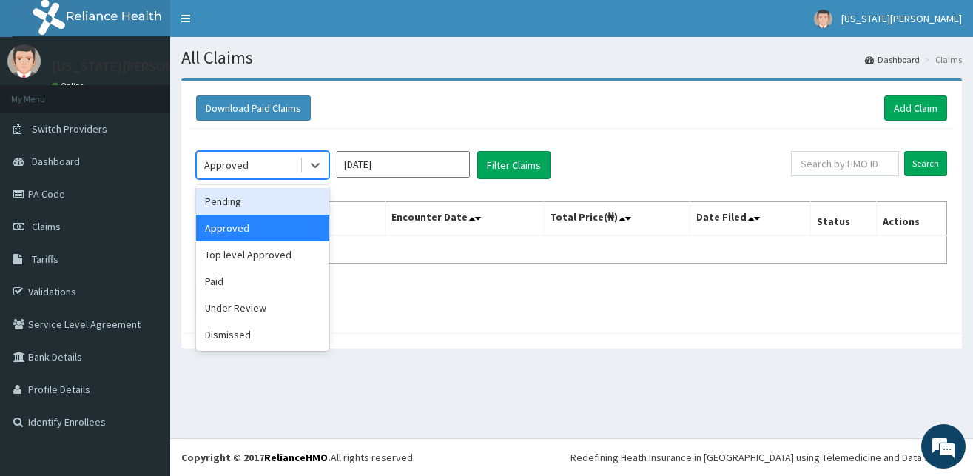
click at [269, 204] on div "Pending" at bounding box center [262, 201] width 133 height 27
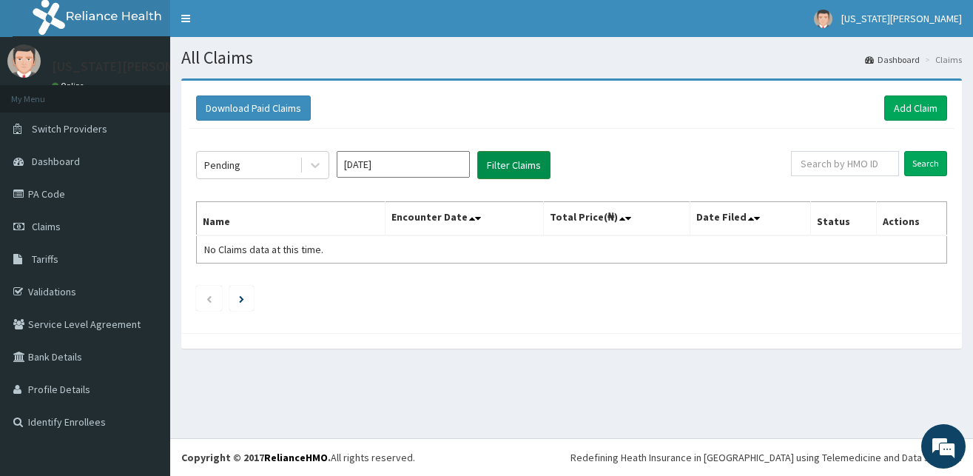
click at [516, 165] on button "Filter Claims" at bounding box center [513, 165] width 73 height 28
drag, startPoint x: 315, startPoint y: 165, endPoint x: 307, endPoint y: 178, distance: 15.2
click at [315, 167] on icon at bounding box center [315, 165] width 15 height 15
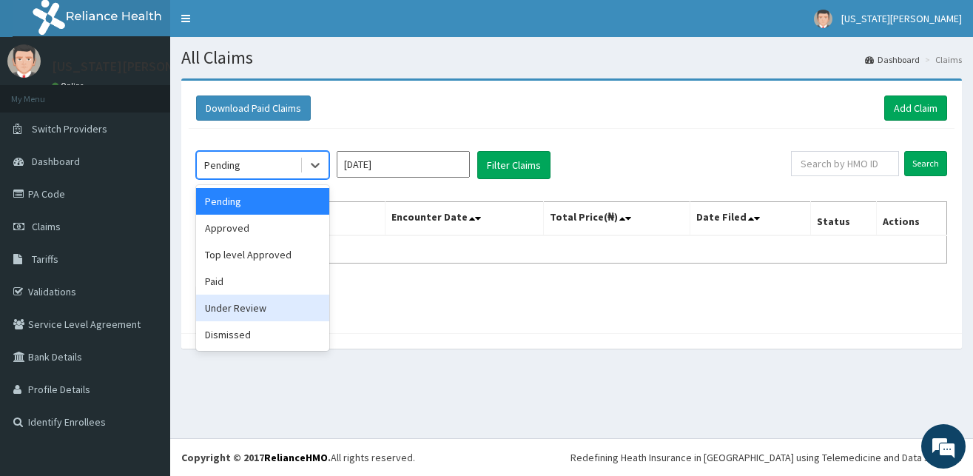
click at [239, 303] on div "Under Review" at bounding box center [262, 308] width 133 height 27
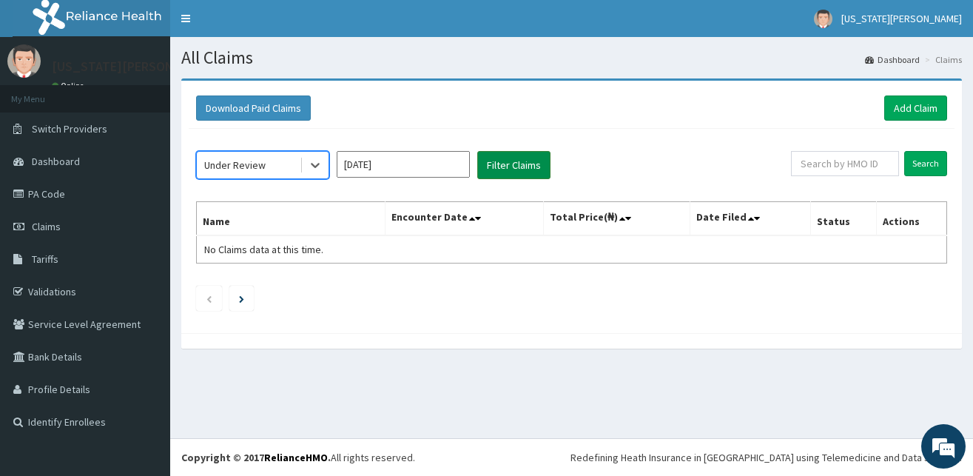
click at [515, 166] on button "Filter Claims" at bounding box center [513, 165] width 73 height 28
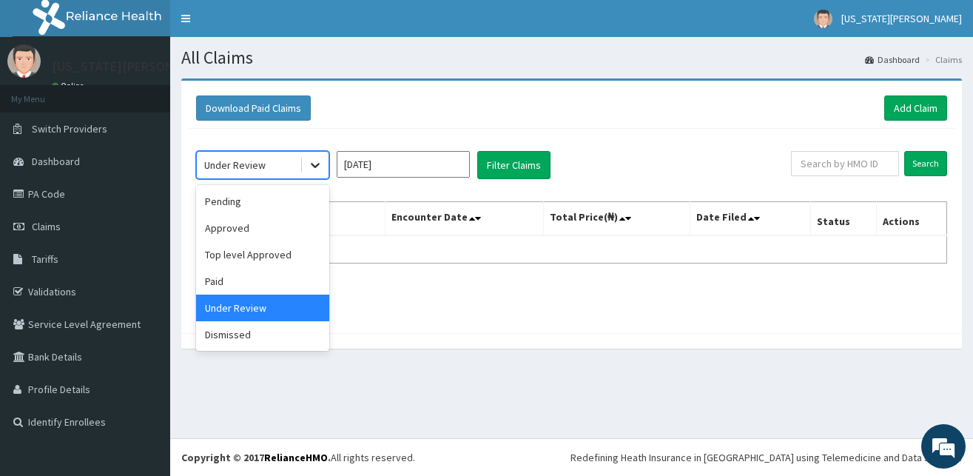
drag, startPoint x: 312, startPoint y: 164, endPoint x: 312, endPoint y: 175, distance: 11.1
click at [313, 164] on icon at bounding box center [315, 165] width 15 height 15
click at [230, 275] on div "Paid" at bounding box center [262, 281] width 133 height 27
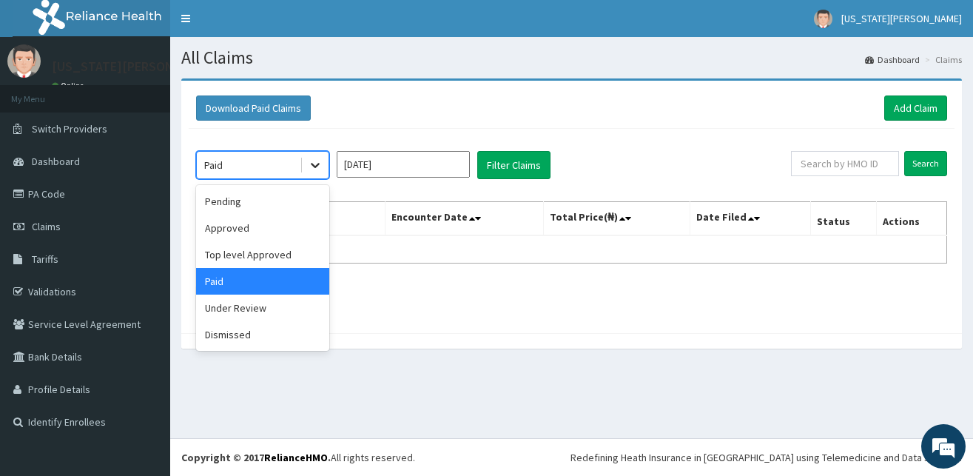
click at [318, 167] on icon at bounding box center [315, 165] width 15 height 15
click at [239, 226] on div "Approved" at bounding box center [262, 228] width 133 height 27
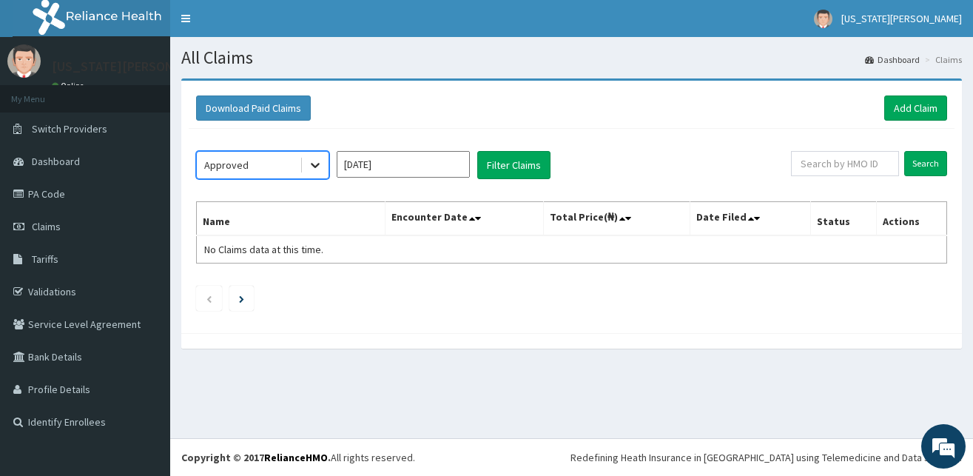
click at [316, 164] on icon at bounding box center [315, 165] width 15 height 15
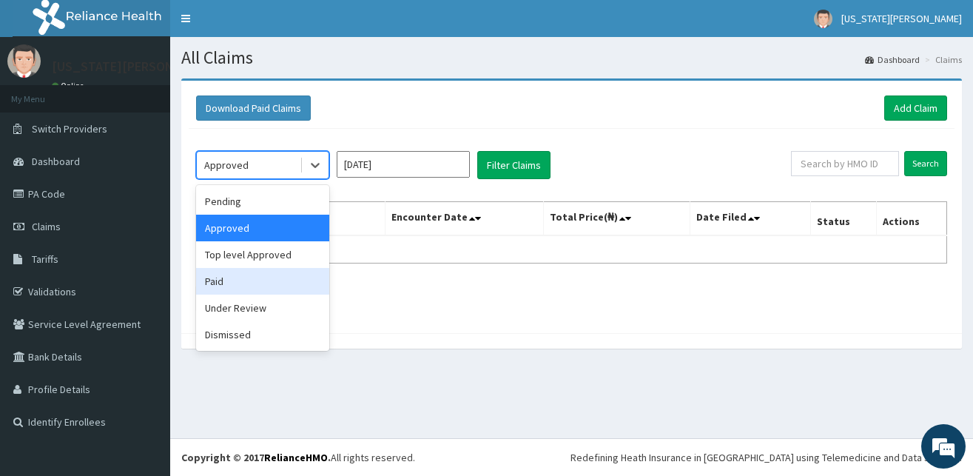
click at [231, 277] on div "Paid" at bounding box center [262, 281] width 133 height 27
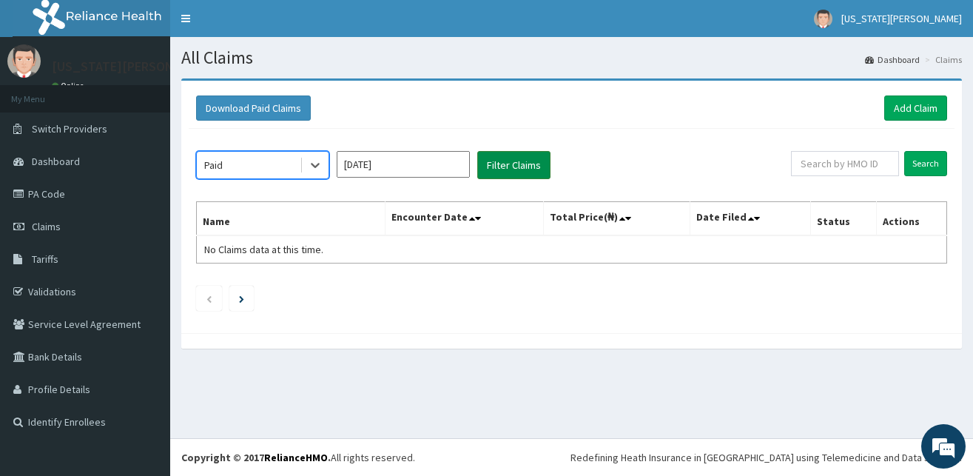
click at [500, 161] on button "Filter Claims" at bounding box center [513, 165] width 73 height 28
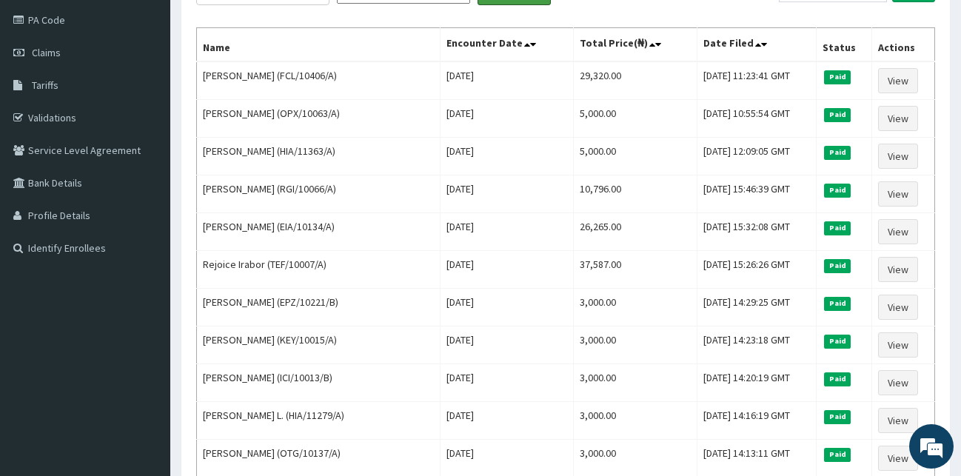
scroll to position [147, 0]
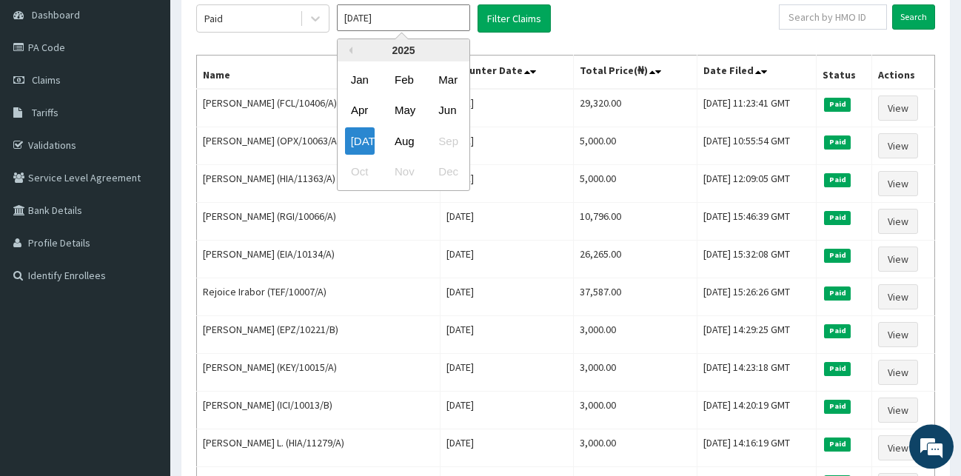
click at [424, 22] on input "Jul 2025" at bounding box center [403, 17] width 133 height 27
click at [402, 144] on div "Aug" at bounding box center [404, 140] width 30 height 27
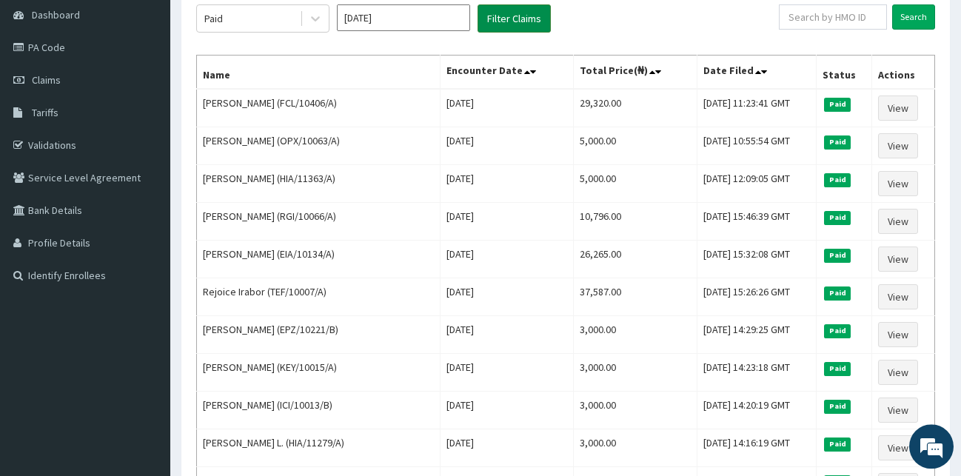
click at [511, 17] on button "Filter Claims" at bounding box center [513, 18] width 73 height 28
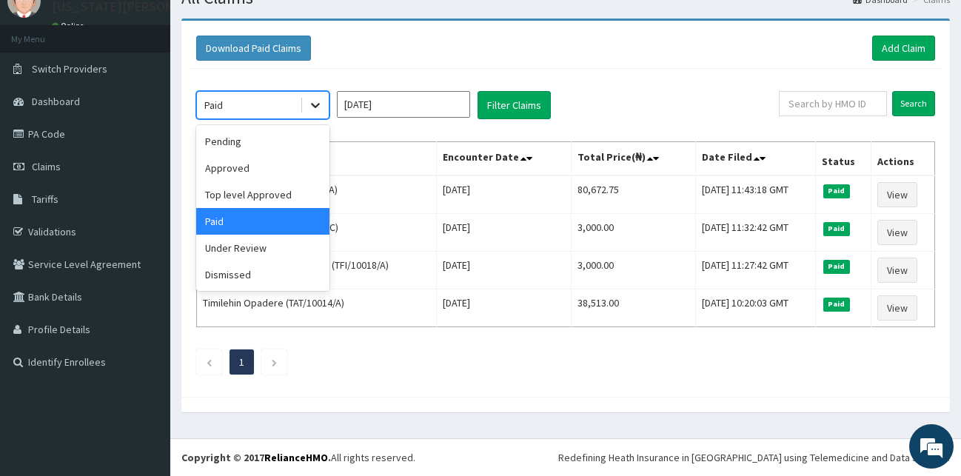
click at [321, 97] on div at bounding box center [315, 105] width 27 height 27
click at [260, 164] on div "Approved" at bounding box center [262, 168] width 133 height 27
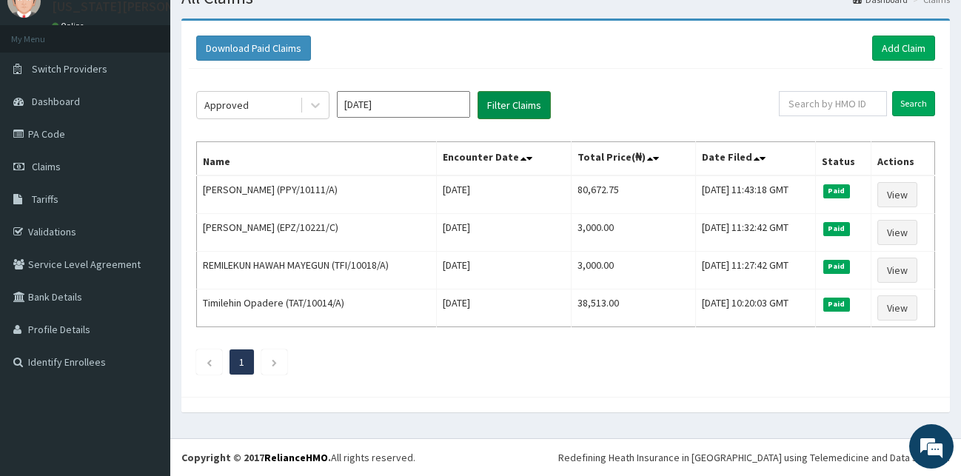
click at [498, 103] on button "Filter Claims" at bounding box center [513, 105] width 73 height 28
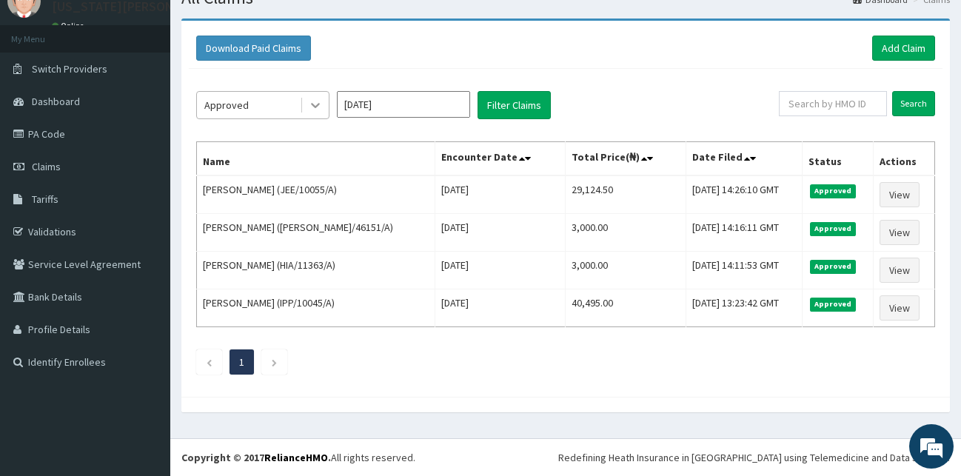
click at [313, 107] on icon at bounding box center [315, 105] width 15 height 15
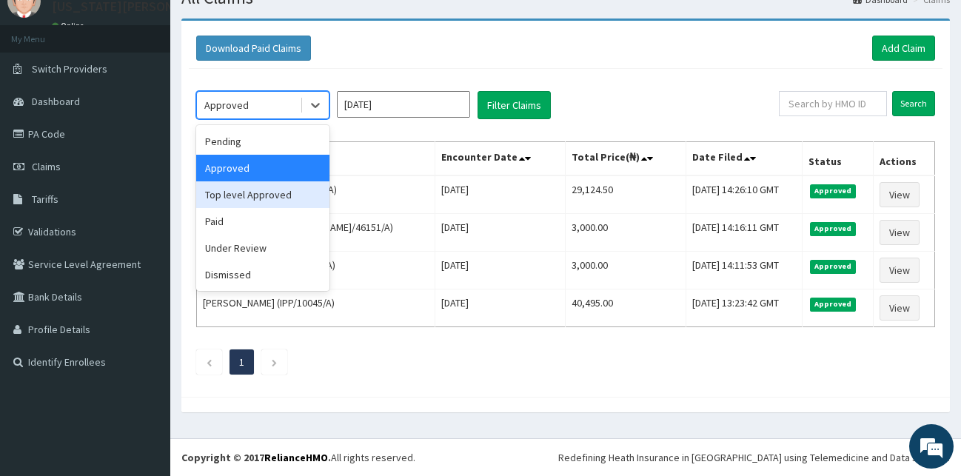
click at [273, 198] on div "Top level Approved" at bounding box center [262, 194] width 133 height 27
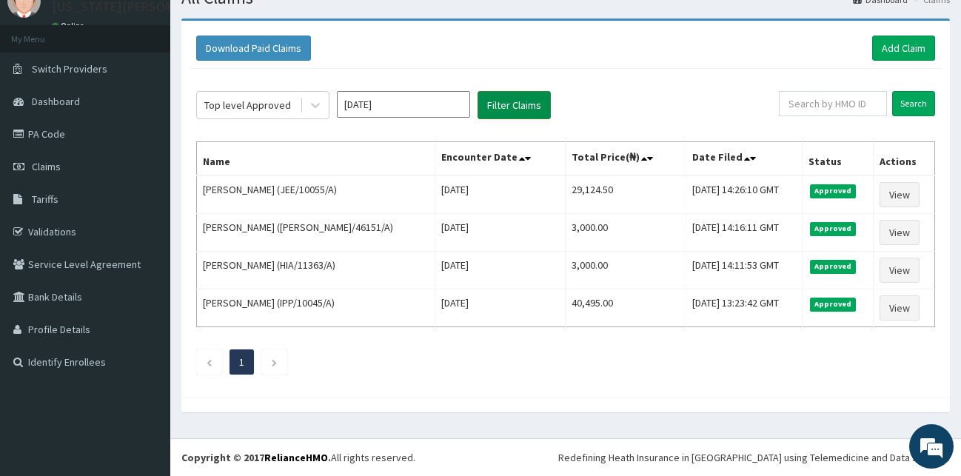
click at [494, 110] on button "Filter Claims" at bounding box center [513, 105] width 73 height 28
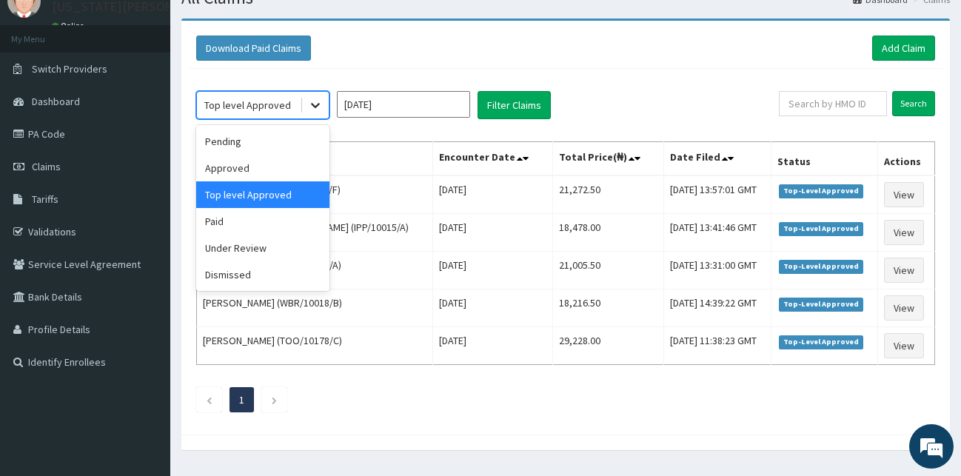
click at [309, 102] on icon at bounding box center [315, 105] width 15 height 15
click at [403, 107] on input "Aug 2025" at bounding box center [403, 104] width 133 height 27
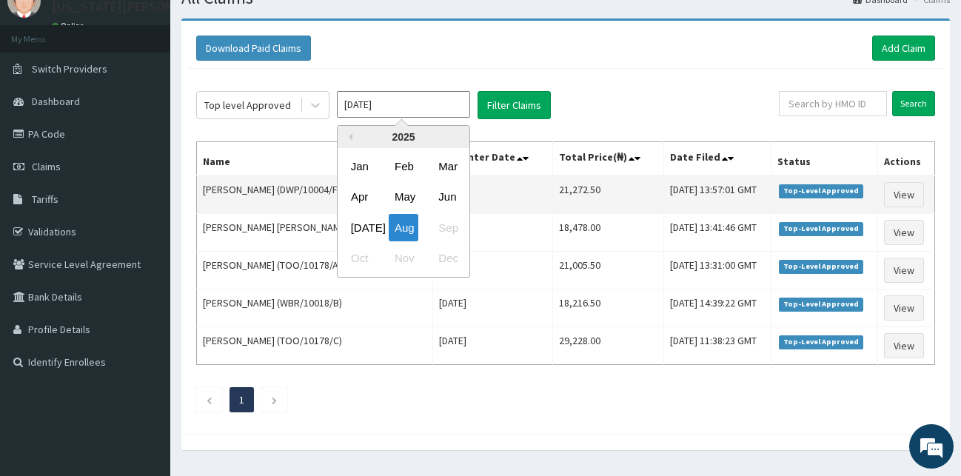
drag, startPoint x: 355, startPoint y: 225, endPoint x: 366, endPoint y: 212, distance: 17.3
click at [355, 224] on div "Jul" at bounding box center [360, 227] width 30 height 27
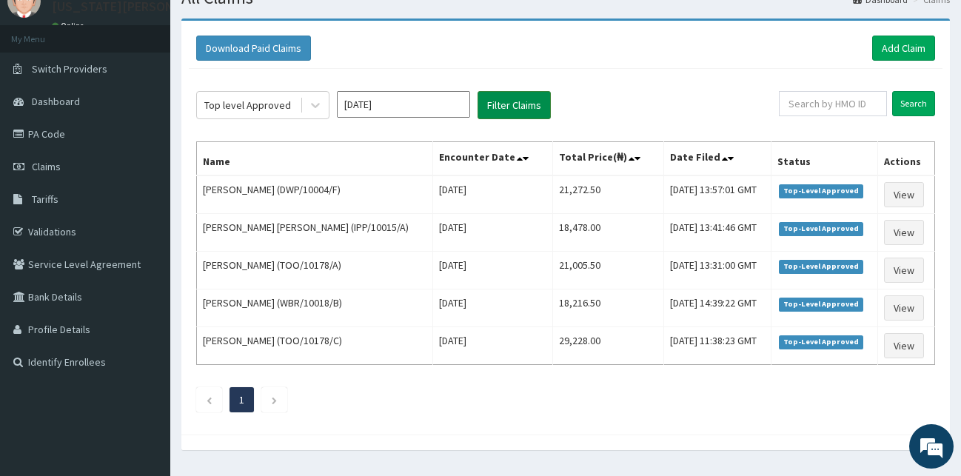
click at [489, 96] on button "Filter Claims" at bounding box center [513, 105] width 73 height 28
click at [495, 101] on button "Filter Claims" at bounding box center [513, 105] width 73 height 28
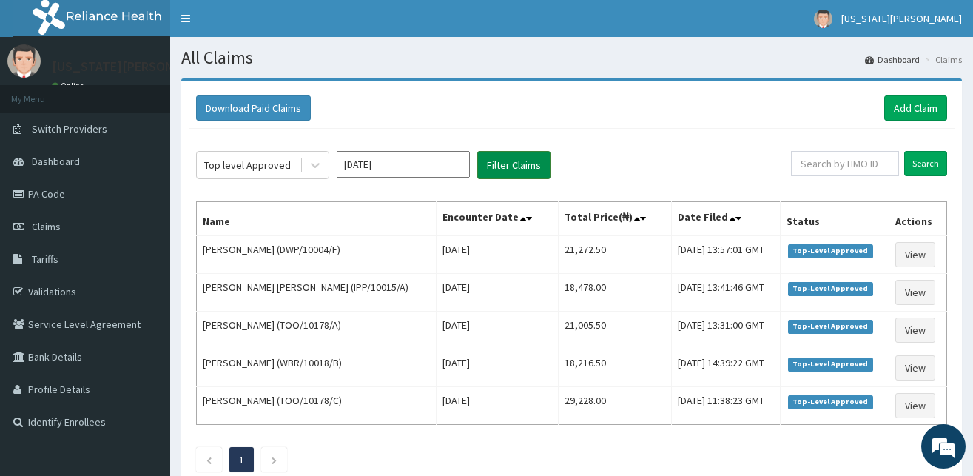
click at [496, 101] on div "Download Paid Claims Add Claim × Note you can only download claims within a max…" at bounding box center [571, 288] width 781 height 414
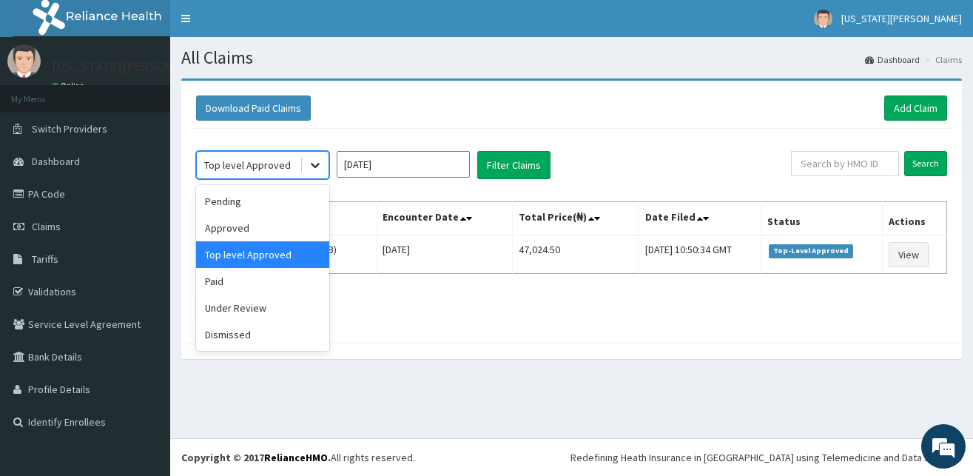
click at [317, 162] on icon at bounding box center [315, 165] width 15 height 15
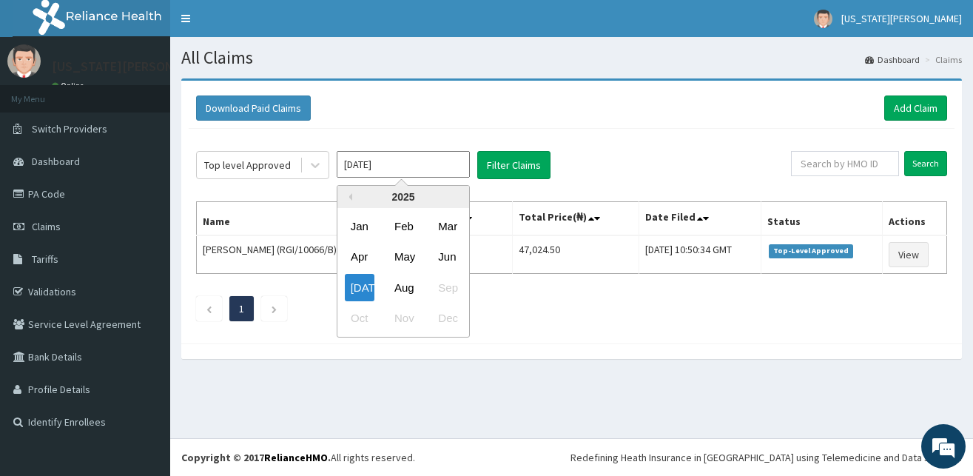
click at [450, 156] on input "Jul 2025" at bounding box center [403, 164] width 133 height 27
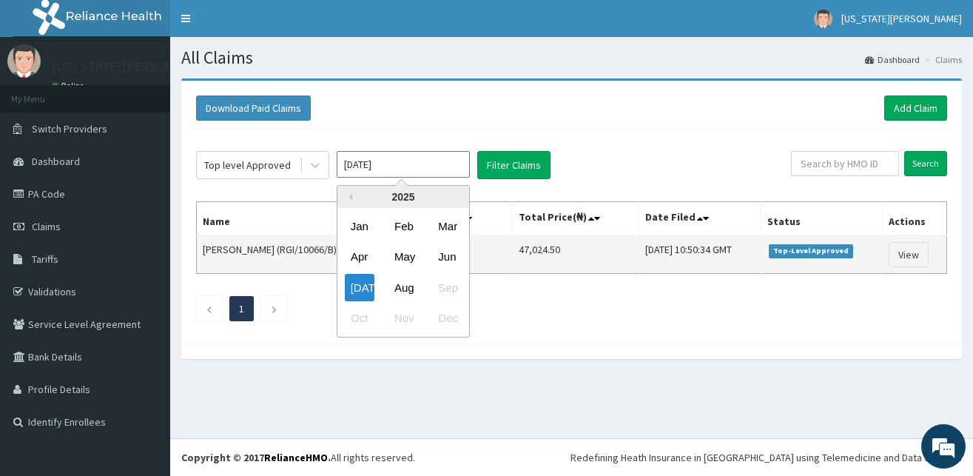
drag, startPoint x: 403, startPoint y: 278, endPoint x: 433, endPoint y: 246, distance: 44.0
click at [404, 278] on div "Aug" at bounding box center [404, 287] width 30 height 27
type input "Aug 2025"
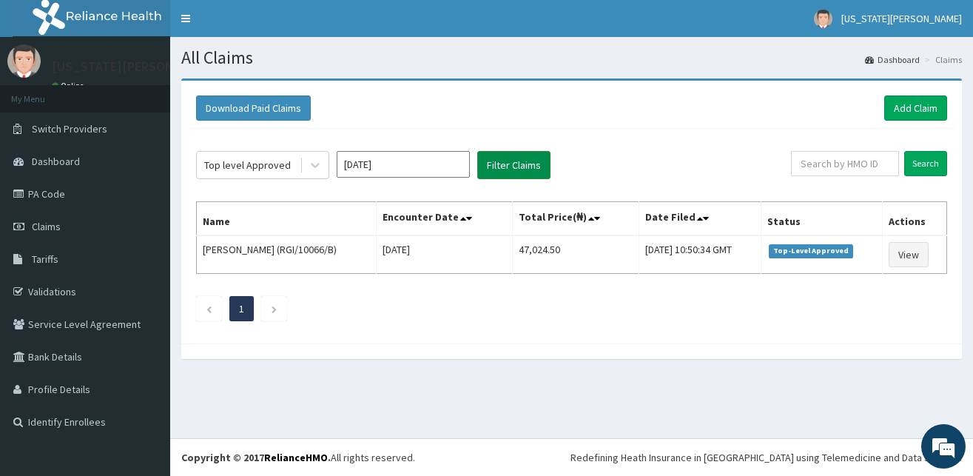
click at [510, 158] on button "Filter Claims" at bounding box center [513, 165] width 73 height 28
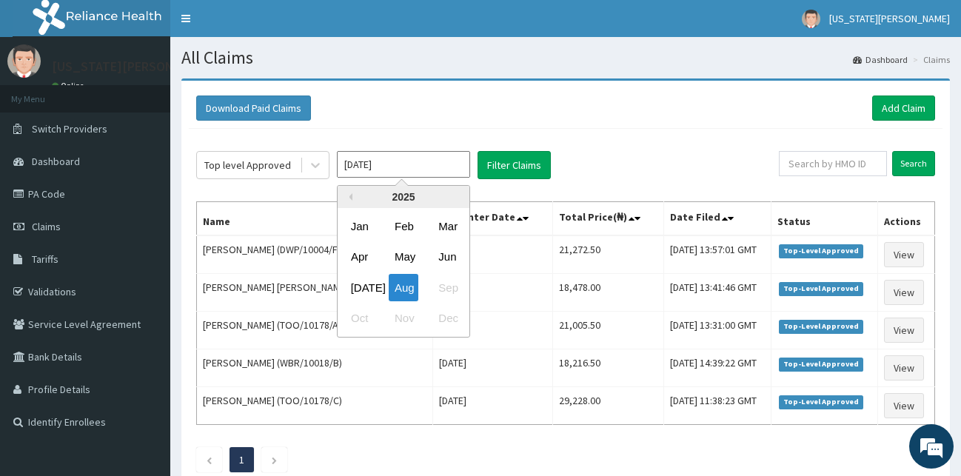
click at [414, 167] on input "Aug 2025" at bounding box center [403, 164] width 133 height 27
click at [319, 160] on icon at bounding box center [315, 165] width 15 height 15
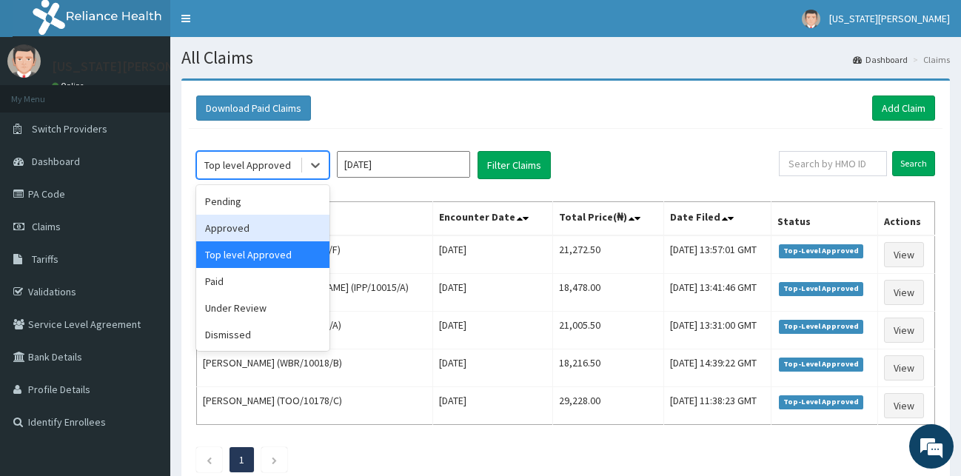
click at [261, 225] on div "Approved" at bounding box center [262, 228] width 133 height 27
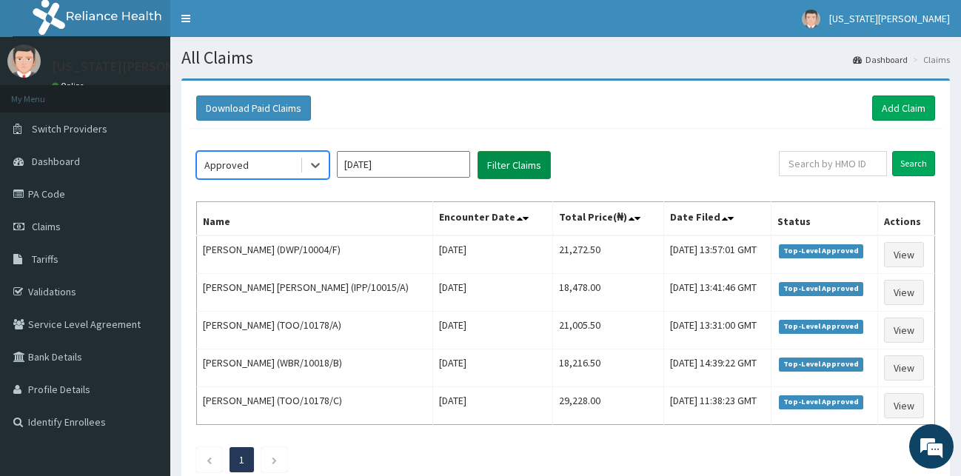
click at [508, 164] on button "Filter Claims" at bounding box center [513, 165] width 73 height 28
